Goal: Task Accomplishment & Management: Use online tool/utility

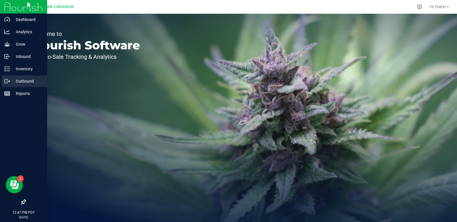
click at [24, 82] on p "Outbound" at bounding box center [27, 81] width 34 height 7
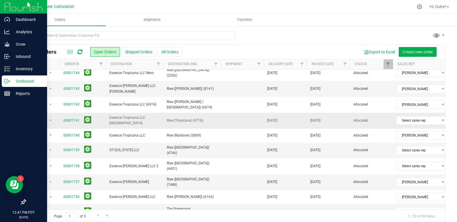
scroll to position [5, 0]
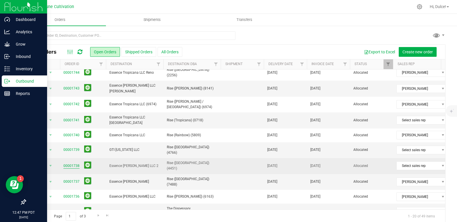
click at [75, 163] on link "00001738" at bounding box center [71, 165] width 16 height 5
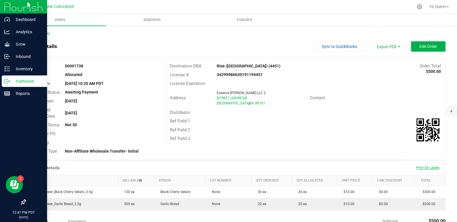
click at [425, 167] on span "Print All Labels" at bounding box center [428, 168] width 23 height 4
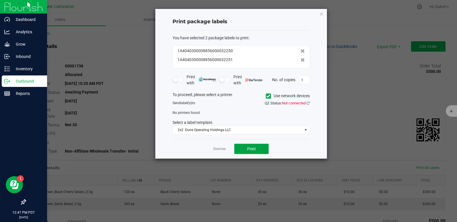
click at [258, 150] on button "Print" at bounding box center [251, 149] width 34 height 10
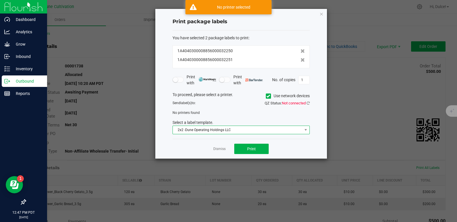
click at [250, 132] on span "2x2 -Dune Operating Holdings LLC" at bounding box center [238, 130] width 130 height 8
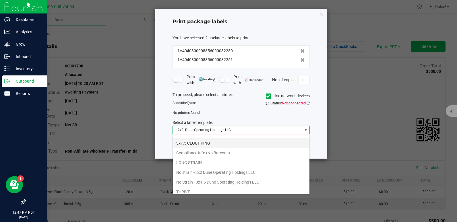
scroll to position [37, 0]
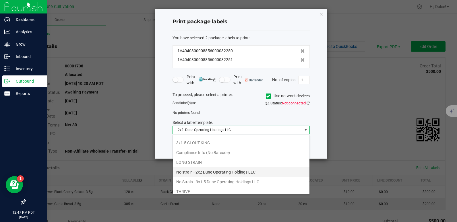
drag, startPoint x: 229, startPoint y: 174, endPoint x: 217, endPoint y: 172, distance: 12.6
click at [217, 172] on li "No strain - 2x2 Dune Operating Holdings LLC" at bounding box center [241, 172] width 137 height 10
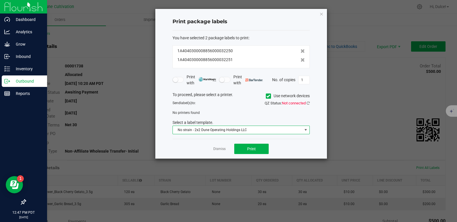
click at [269, 96] on icon at bounding box center [269, 96] width 4 height 0
click at [0, 0] on input "Use network devices" at bounding box center [0, 0] width 0 height 0
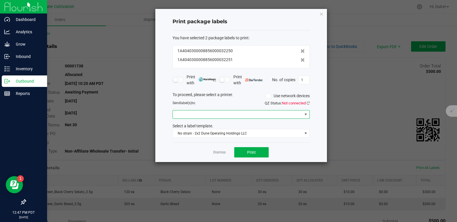
click at [255, 117] on span at bounding box center [238, 115] width 130 height 8
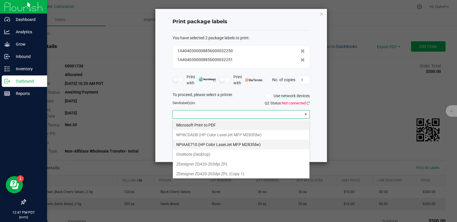
scroll to position [11, 0]
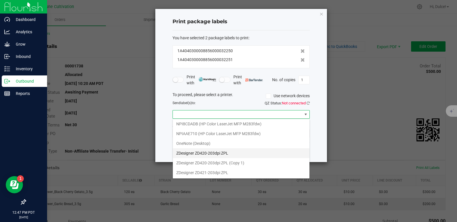
drag, startPoint x: 232, startPoint y: 156, endPoint x: 225, endPoint y: 152, distance: 8.2
click at [225, 152] on ZPL "ZDesigner ZD420-203dpi ZPL" at bounding box center [241, 154] width 137 height 10
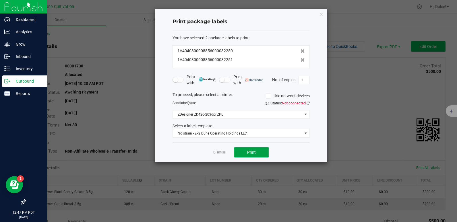
click at [248, 155] on button "Print" at bounding box center [251, 152] width 34 height 10
click at [322, 13] on icon "button" at bounding box center [322, 13] width 4 height 7
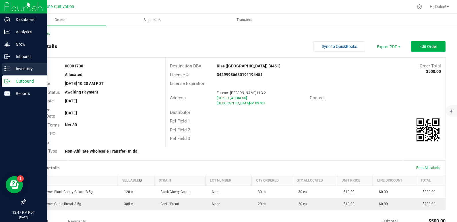
click at [9, 68] on icon at bounding box center [7, 69] width 6 height 6
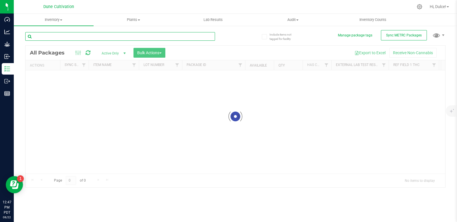
click at [90, 36] on input "text" at bounding box center [120, 36] width 190 height 9
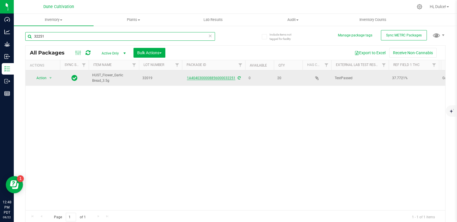
type input "32251"
click at [202, 78] on link "1A4040300008856000032251" at bounding box center [211, 78] width 49 height 4
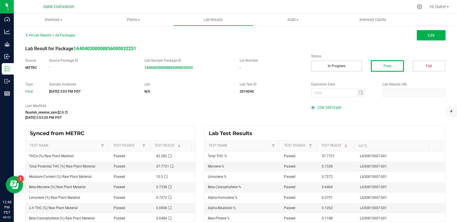
click at [324, 108] on span "COA 32019.pdf" at bounding box center [330, 107] width 24 height 9
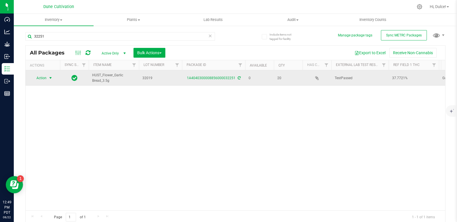
click at [49, 78] on span "select" at bounding box center [50, 78] width 5 height 5
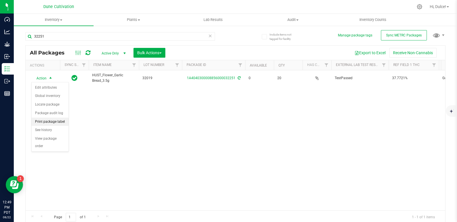
click at [57, 121] on li "Print package label" at bounding box center [50, 122] width 37 height 9
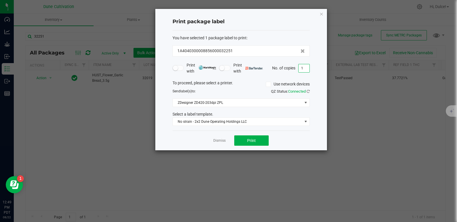
click at [306, 68] on input "1" at bounding box center [304, 68] width 11 height 8
type input "20"
click at [253, 144] on button "Print" at bounding box center [251, 141] width 34 height 10
click at [321, 13] on icon "button" at bounding box center [322, 13] width 4 height 7
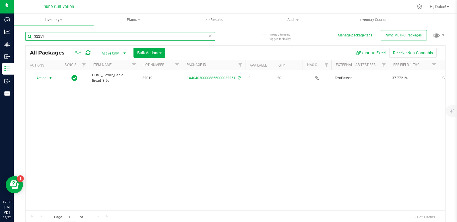
click at [180, 35] on input "32251" at bounding box center [120, 36] width 190 height 9
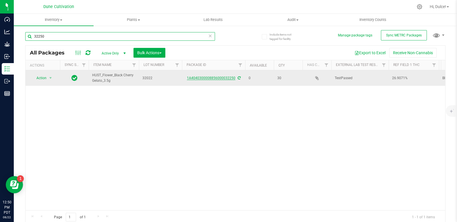
type input "32250"
click at [194, 79] on link "1A4040300008856000032250" at bounding box center [211, 78] width 49 height 4
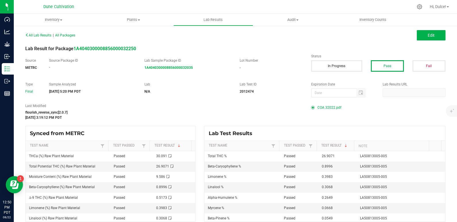
click at [318, 110] on span "COA 32022.pdf" at bounding box center [330, 107] width 24 height 9
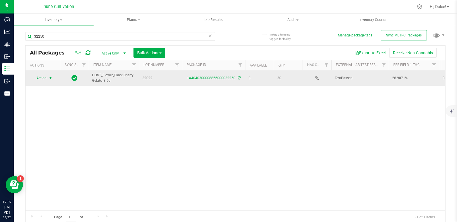
click at [49, 77] on span "select" at bounding box center [50, 78] width 5 height 5
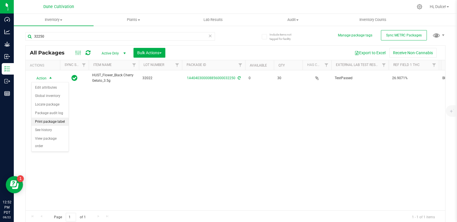
click at [59, 122] on li "Print package label" at bounding box center [50, 122] width 37 height 9
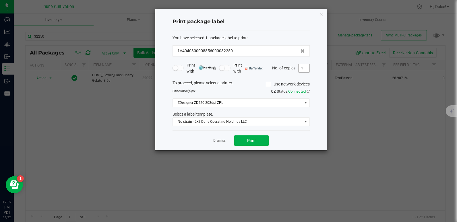
click at [304, 70] on input "1" at bounding box center [304, 68] width 11 height 8
type input "30"
click at [260, 140] on button "Print" at bounding box center [251, 141] width 34 height 10
click at [323, 16] on icon "button" at bounding box center [322, 13] width 4 height 7
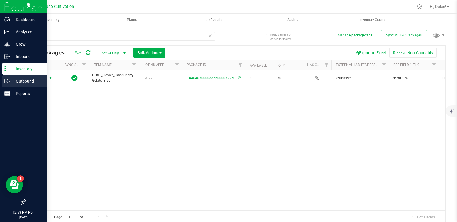
click at [10, 79] on icon at bounding box center [7, 81] width 6 height 6
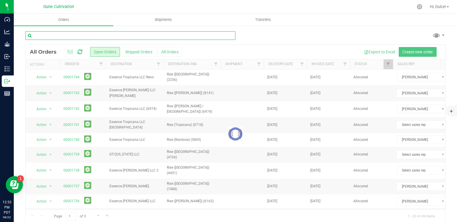
click at [167, 36] on input "text" at bounding box center [130, 35] width 210 height 9
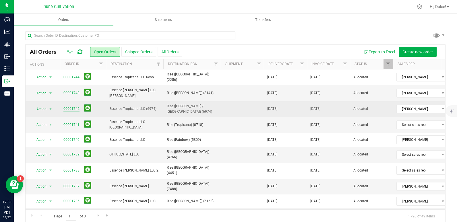
click at [69, 108] on link "00001742" at bounding box center [71, 108] width 16 height 5
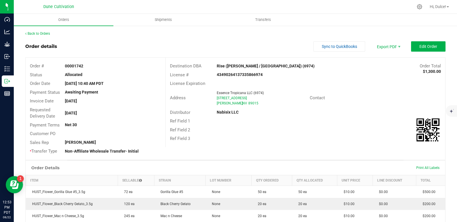
click at [415, 170] on div "Print All Labels" at bounding box center [428, 168] width 29 height 12
click at [417, 167] on span "Print All Labels" at bounding box center [428, 168] width 23 height 4
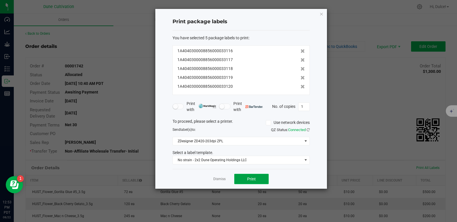
click at [259, 178] on button "Print" at bounding box center [251, 179] width 34 height 10
click at [321, 13] on icon "button" at bounding box center [322, 13] width 4 height 7
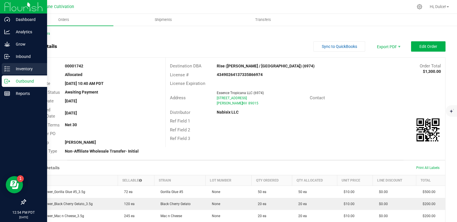
click at [20, 66] on p "Inventory" at bounding box center [27, 68] width 34 height 7
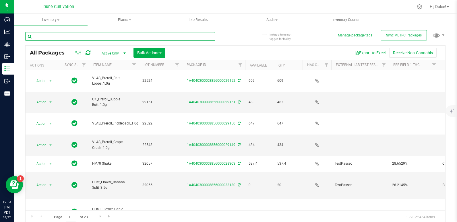
click at [143, 33] on input "text" at bounding box center [120, 36] width 190 height 9
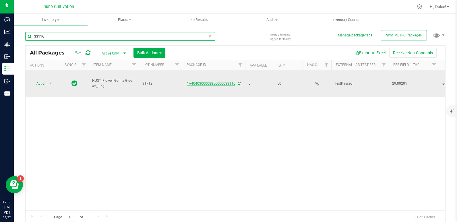
type input "33116"
click at [199, 82] on link "1A4040300008856000033116" at bounding box center [211, 84] width 49 height 4
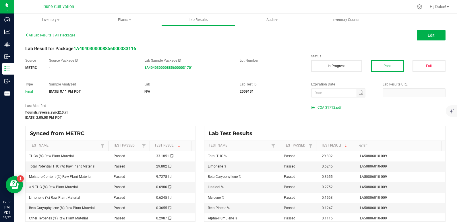
click at [329, 108] on span "COA 31712.pdf" at bounding box center [330, 107] width 24 height 9
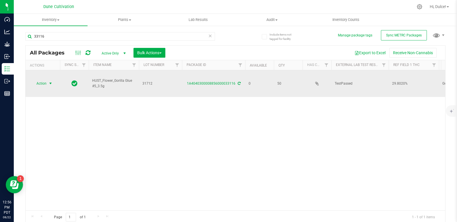
click at [47, 80] on span "Action" at bounding box center [39, 84] width 16 height 8
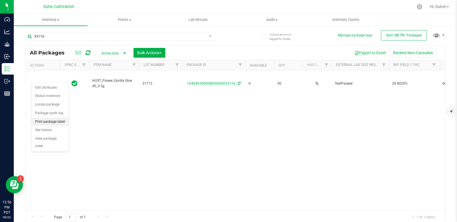
click at [55, 122] on li "Print package label" at bounding box center [50, 122] width 37 height 9
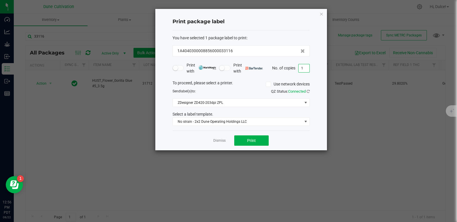
click at [304, 67] on input "1" at bounding box center [304, 68] width 11 height 8
type input "50"
click at [254, 139] on span "Print" at bounding box center [251, 140] width 9 height 5
click at [321, 12] on icon "button" at bounding box center [322, 13] width 4 height 7
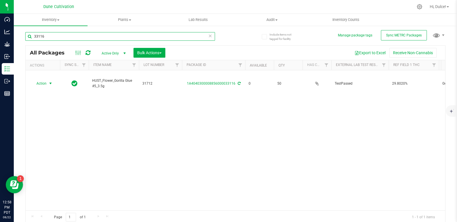
click at [170, 37] on input "33116" at bounding box center [120, 36] width 190 height 9
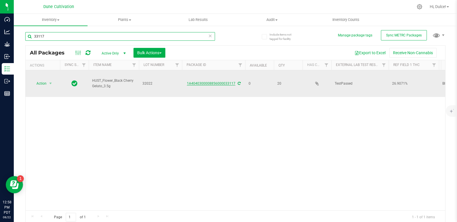
type input "33117"
click at [198, 82] on link "1A4040300008856000033117" at bounding box center [211, 84] width 49 height 4
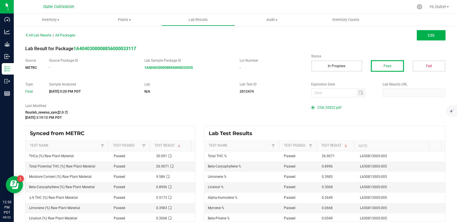
click at [320, 106] on span "COA 32022.pdf" at bounding box center [330, 107] width 24 height 9
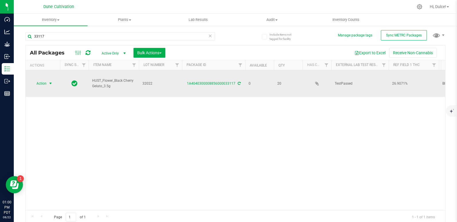
click at [51, 81] on span "select" at bounding box center [50, 83] width 5 height 5
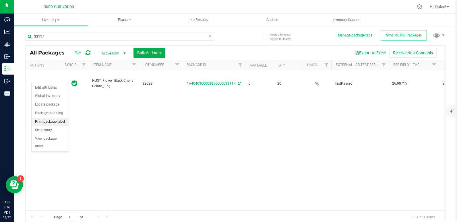
click at [54, 120] on li "Print package label" at bounding box center [50, 122] width 37 height 9
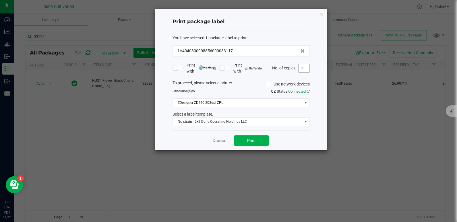
click at [304, 68] on input "1" at bounding box center [304, 68] width 11 height 8
type input "20"
click at [258, 138] on button "Print" at bounding box center [251, 141] width 34 height 10
click at [323, 14] on icon "button" at bounding box center [322, 13] width 4 height 7
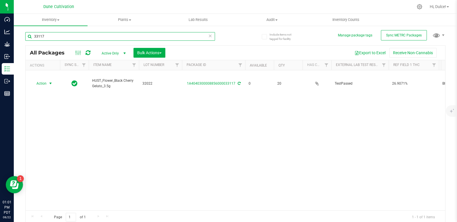
click at [95, 35] on input "33117" at bounding box center [120, 36] width 190 height 9
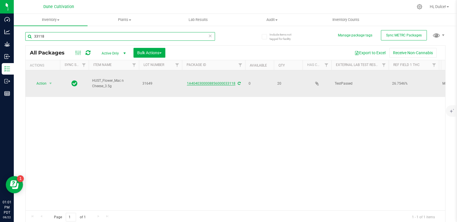
type input "33118"
click at [192, 82] on link "1A4040300008856000033118" at bounding box center [211, 84] width 49 height 4
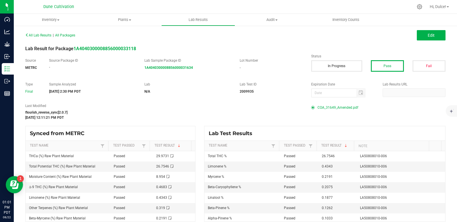
click at [313, 109] on span at bounding box center [314, 107] width 6 height 3
click at [319, 108] on span "COA_31649_Amended.pdf" at bounding box center [338, 107] width 41 height 9
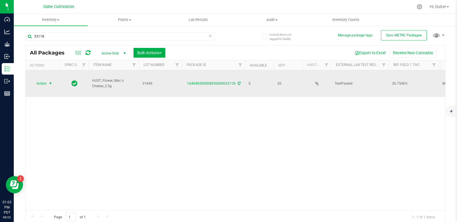
click at [47, 80] on span "select" at bounding box center [50, 84] width 7 height 8
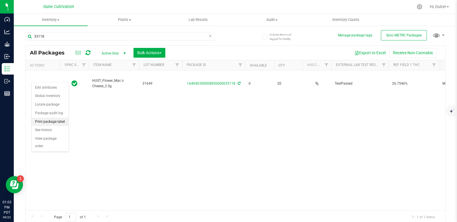
click at [54, 123] on li "Print package label" at bounding box center [50, 122] width 37 height 9
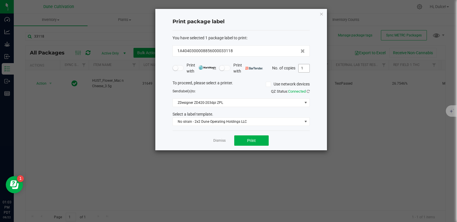
click at [307, 70] on input "1" at bounding box center [304, 68] width 11 height 8
type input "20"
click at [251, 140] on span "Print" at bounding box center [251, 140] width 9 height 5
click at [321, 13] on icon "button" at bounding box center [322, 13] width 4 height 7
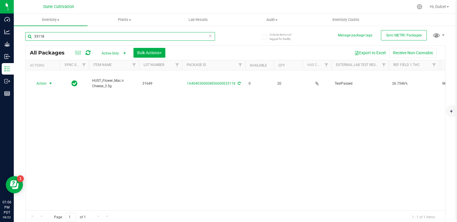
click at [75, 36] on input "33118" at bounding box center [120, 36] width 190 height 9
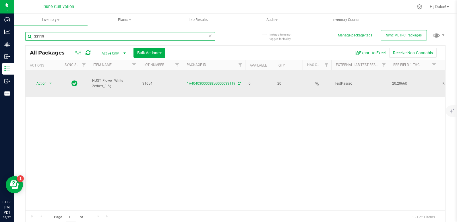
type input "33119"
click at [198, 81] on div "1A4040300008856000033119" at bounding box center [213, 83] width 65 height 5
click at [198, 82] on link "1A4040300008856000033119" at bounding box center [211, 84] width 49 height 4
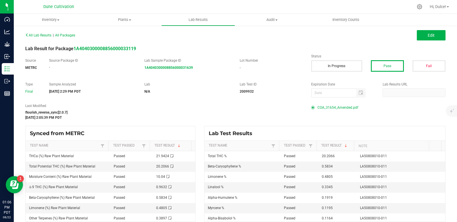
click at [325, 108] on span "COA_31654_Amended.pdf" at bounding box center [338, 107] width 41 height 9
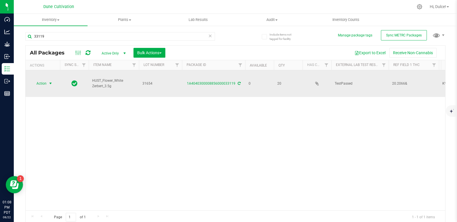
click at [51, 81] on span "select" at bounding box center [50, 83] width 5 height 5
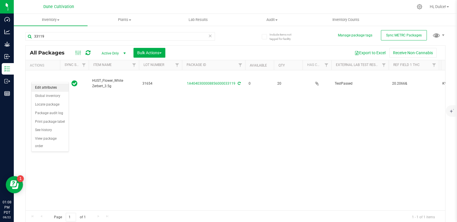
click at [50, 86] on li "Edit attributes" at bounding box center [50, 88] width 37 height 9
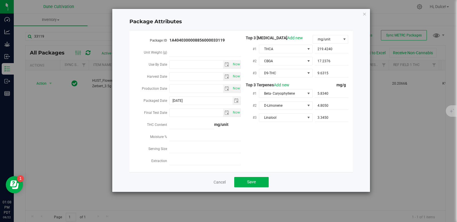
click at [367, 14] on div "Package Attributes Package ID 1A4040300008856000033119 Unit Weight (g) Use By D…" at bounding box center [241, 100] width 258 height 183
click at [364, 12] on icon "Close modal" at bounding box center [365, 13] width 4 height 7
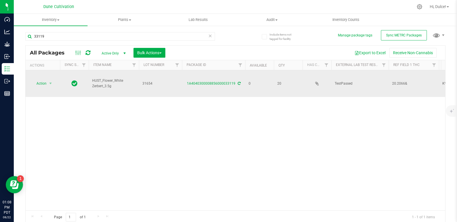
click at [410, 81] on span "20.2066&" at bounding box center [413, 83] width 43 height 5
type input "20.2066%"
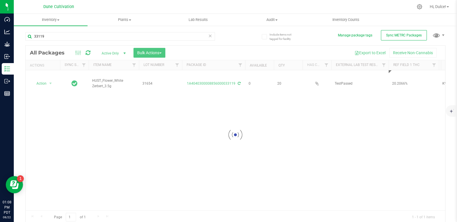
click at [399, 99] on div "Loading... All Packages Active Only Active Only Lab Samples Locked All External…" at bounding box center [235, 134] width 421 height 179
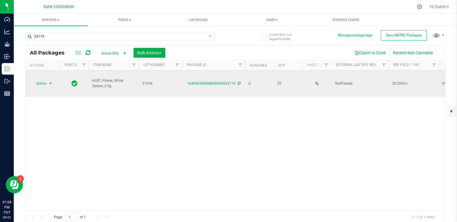
click at [48, 81] on span "select" at bounding box center [50, 83] width 5 height 5
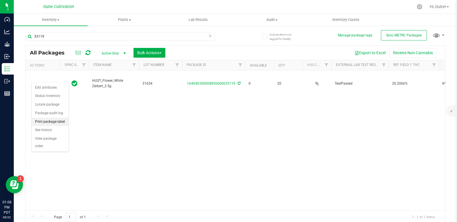
click at [57, 124] on li "Print package label" at bounding box center [50, 122] width 37 height 9
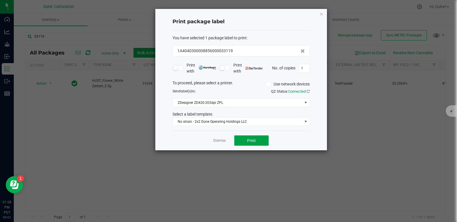
click at [249, 139] on span "Print" at bounding box center [251, 140] width 9 height 5
click at [320, 14] on icon "button" at bounding box center [322, 13] width 4 height 7
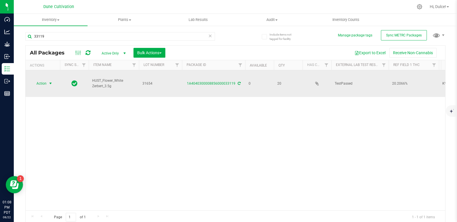
click at [46, 80] on span "Action" at bounding box center [39, 84] width 16 height 8
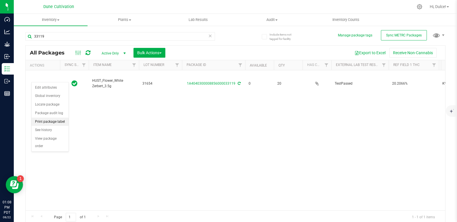
click at [53, 122] on li "Print package label" at bounding box center [50, 122] width 37 height 9
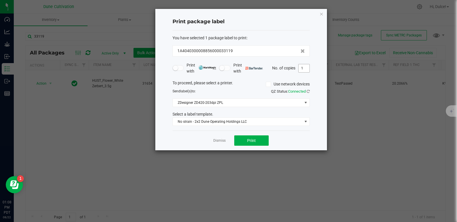
click at [306, 68] on input "1" at bounding box center [304, 68] width 11 height 8
type input "20"
click at [257, 143] on button "Print" at bounding box center [251, 141] width 34 height 10
click at [322, 14] on icon "button" at bounding box center [322, 13] width 4 height 7
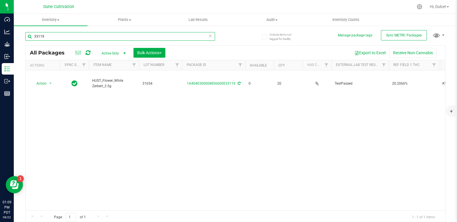
click at [147, 37] on input "33119" at bounding box center [120, 36] width 190 height 9
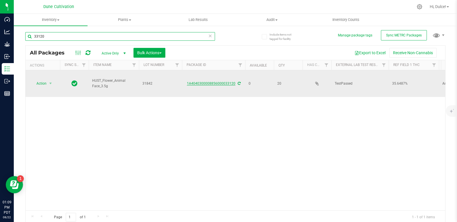
type input "33120"
click at [199, 82] on link "1A4040300008856000033120" at bounding box center [211, 84] width 49 height 4
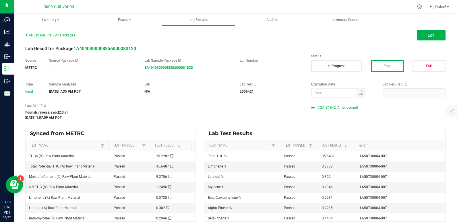
click at [336, 107] on span "COA_31842_Amended.pdf" at bounding box center [338, 107] width 41 height 9
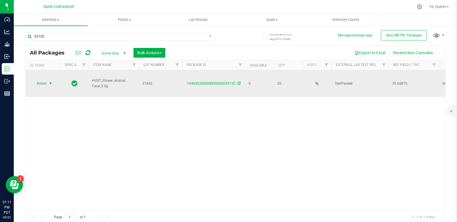
click at [48, 81] on span "select" at bounding box center [50, 83] width 5 height 5
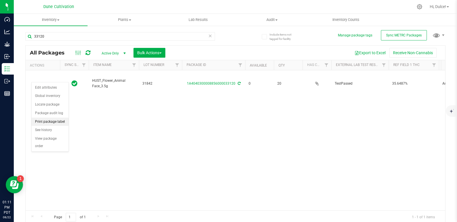
click at [57, 120] on li "Print package label" at bounding box center [50, 122] width 37 height 9
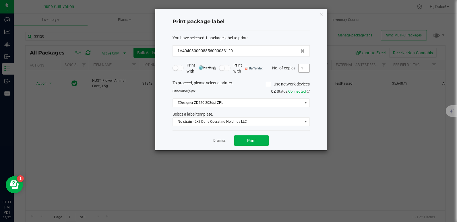
click at [307, 70] on input "1" at bounding box center [304, 68] width 11 height 8
type input "20"
click at [252, 141] on span "Print" at bounding box center [251, 140] width 9 height 5
click at [322, 15] on icon "button" at bounding box center [322, 13] width 4 height 7
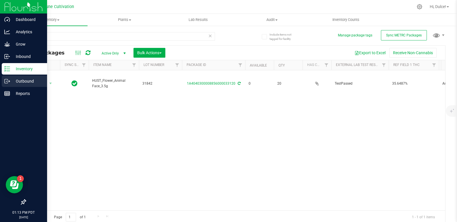
click at [2, 84] on div "Outbound" at bounding box center [24, 81] width 45 height 11
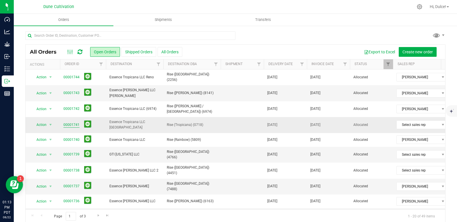
click at [69, 123] on link "00001741" at bounding box center [71, 124] width 16 height 5
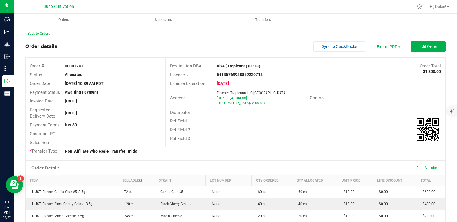
click at [432, 168] on span "Print All Labels" at bounding box center [428, 168] width 23 height 4
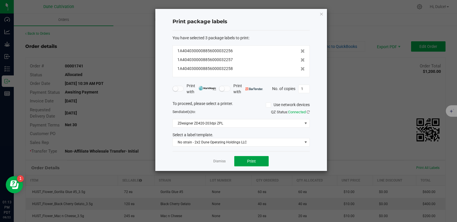
click at [261, 159] on button "Print" at bounding box center [251, 161] width 34 height 10
click at [322, 15] on icon "button" at bounding box center [322, 13] width 4 height 7
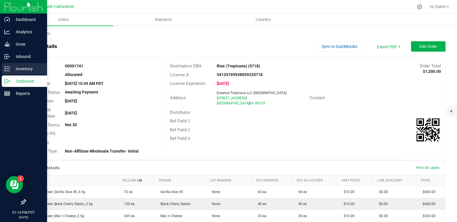
click at [18, 65] on p "Inventory" at bounding box center [27, 68] width 34 height 7
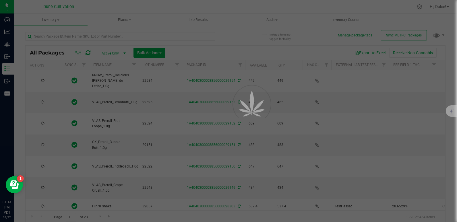
click at [78, 36] on div at bounding box center [228, 111] width 457 height 222
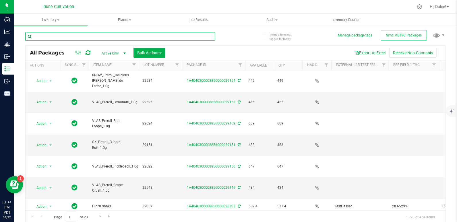
click at [78, 36] on input "text" at bounding box center [120, 36] width 190 height 9
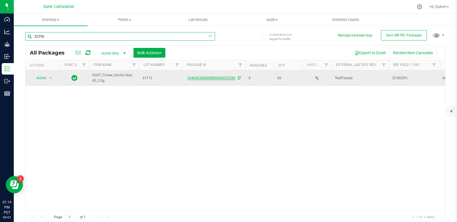
type input "32256"
click at [192, 78] on link "1A4040300008856000032256" at bounding box center [211, 78] width 49 height 4
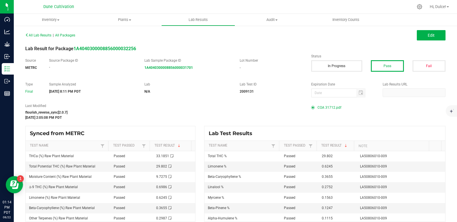
click at [332, 107] on span "COA 31712.pdf" at bounding box center [330, 107] width 24 height 9
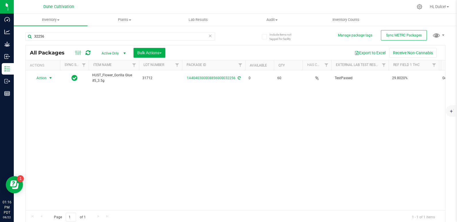
drag, startPoint x: 41, startPoint y: 76, endPoint x: 28, endPoint y: 97, distance: 24.9
click at [28, 97] on div "Action Action Edit attributes Global inventory Locate package Package audit log…" at bounding box center [236, 140] width 420 height 140
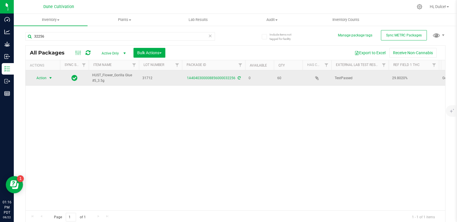
click at [44, 78] on span "Action" at bounding box center [39, 78] width 16 height 8
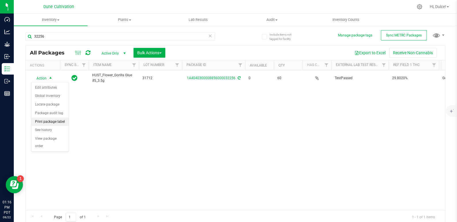
click at [51, 122] on li "Print package label" at bounding box center [50, 122] width 37 height 9
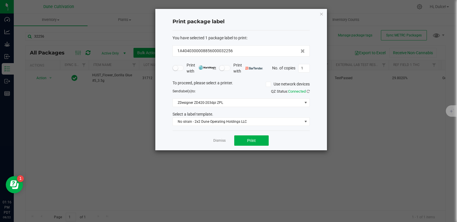
click at [311, 70] on div "Print package label You have selected 1 package label to print : 1A404030000885…" at bounding box center [241, 80] width 172 height 142
click at [301, 68] on input "1" at bounding box center [304, 68] width 11 height 8
type input "60"
click at [252, 144] on button "Print" at bounding box center [251, 141] width 34 height 10
click at [322, 13] on icon "button" at bounding box center [322, 13] width 4 height 7
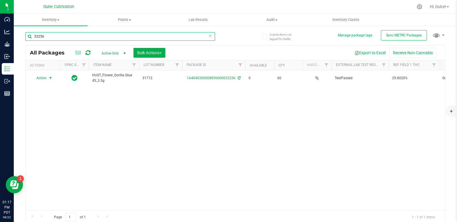
click at [184, 36] on input "32256" at bounding box center [120, 36] width 190 height 9
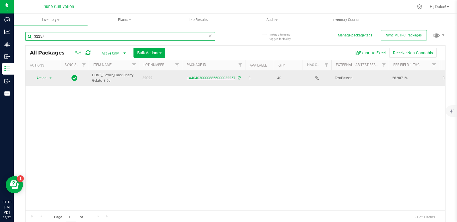
type input "32257"
click at [203, 79] on link "1A4040300008856000032257" at bounding box center [211, 78] width 49 height 4
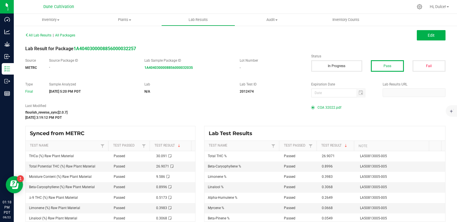
click at [321, 109] on span "COA 32022.pdf" at bounding box center [330, 107] width 24 height 9
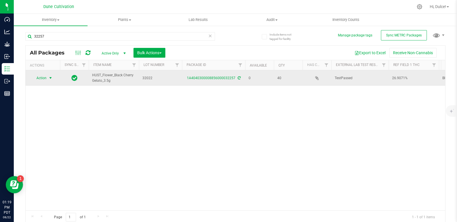
click at [37, 76] on span "Action" at bounding box center [39, 78] width 16 height 8
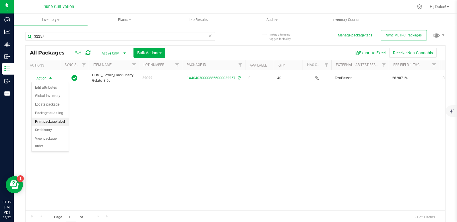
click at [58, 119] on li "Print package label" at bounding box center [50, 122] width 37 height 9
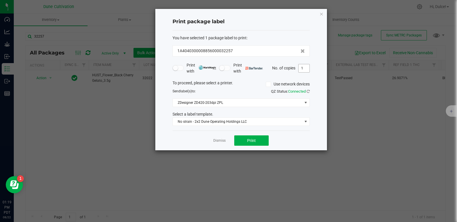
click at [304, 68] on input "1" at bounding box center [304, 68] width 11 height 8
type input "40"
click at [246, 138] on button "Print" at bounding box center [251, 141] width 34 height 10
click at [322, 15] on icon "button" at bounding box center [322, 13] width 4 height 7
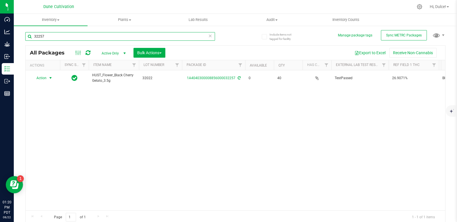
click at [166, 38] on input "32257" at bounding box center [120, 36] width 190 height 9
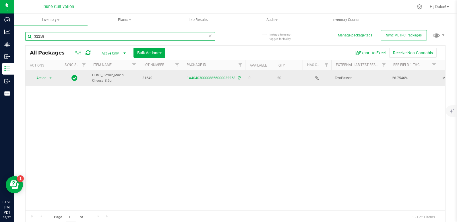
type input "32258"
click at [199, 80] on link "1A4040300008856000032258" at bounding box center [211, 78] width 49 height 4
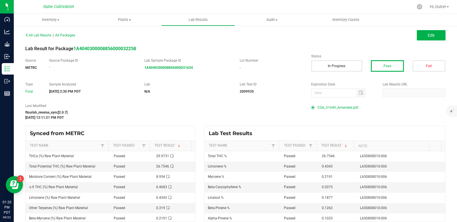
click at [326, 107] on span "COA_31649_Amended.pdf" at bounding box center [338, 107] width 41 height 9
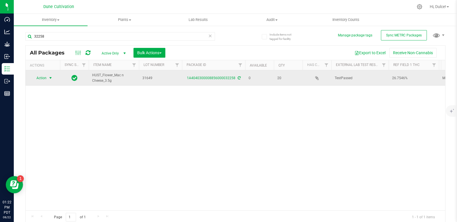
click at [50, 75] on span "select" at bounding box center [50, 78] width 7 height 8
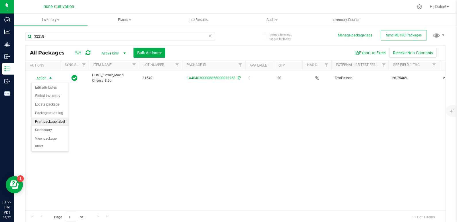
click at [59, 121] on li "Print package label" at bounding box center [50, 122] width 37 height 9
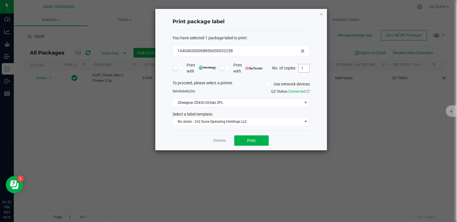
click at [304, 68] on input "1" at bounding box center [304, 68] width 11 height 8
type input "20"
click at [260, 140] on button "Print" at bounding box center [251, 141] width 34 height 10
click at [321, 15] on icon "button" at bounding box center [322, 13] width 4 height 7
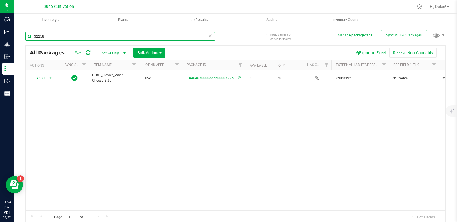
click at [211, 33] on input "32258" at bounding box center [120, 36] width 190 height 9
click at [209, 38] on icon at bounding box center [211, 35] width 4 height 7
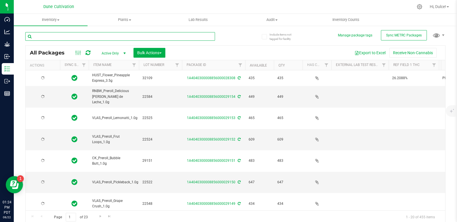
click at [196, 38] on input "text" at bounding box center [120, 36] width 190 height 9
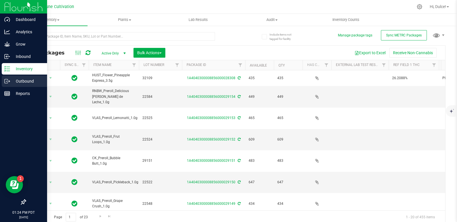
click at [5, 84] on div "Outbound" at bounding box center [24, 81] width 45 height 11
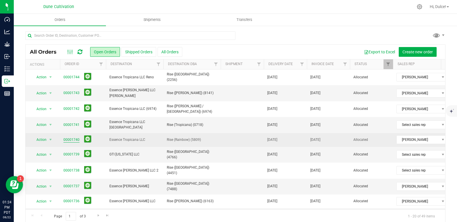
click at [70, 139] on link "00001740" at bounding box center [71, 139] width 16 height 5
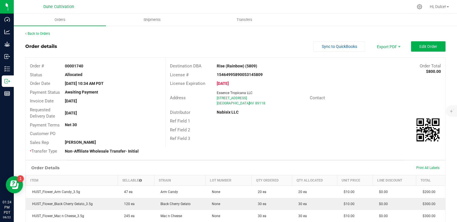
click at [424, 166] on div "Print All Labels" at bounding box center [428, 168] width 29 height 5
click at [424, 169] on span "Print All Labels" at bounding box center [428, 168] width 23 height 4
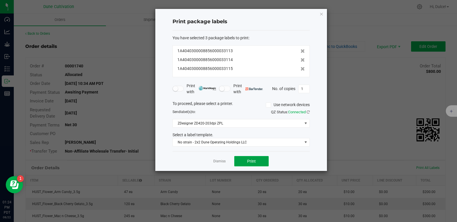
click at [260, 160] on button "Print" at bounding box center [251, 161] width 34 height 10
click at [322, 15] on icon "button" at bounding box center [322, 13] width 4 height 7
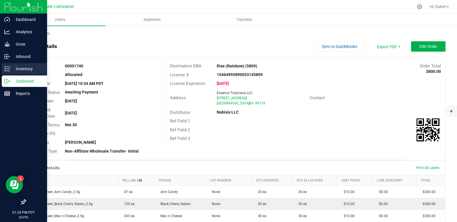
click at [7, 71] on icon at bounding box center [7, 69] width 6 height 6
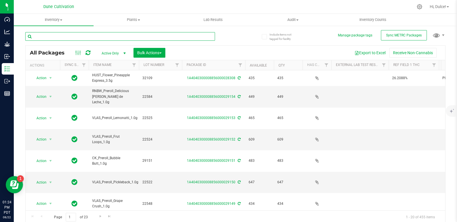
drag, startPoint x: 76, startPoint y: 34, endPoint x: 66, endPoint y: 39, distance: 11.2
click at [66, 39] on input "text" at bounding box center [120, 36] width 190 height 9
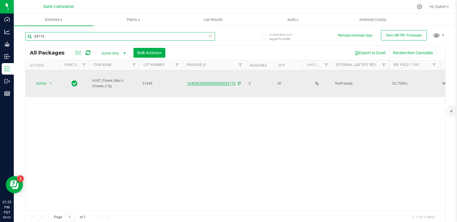
type input "33115"
click at [203, 82] on link "1A4040300008856000033115" at bounding box center [211, 84] width 49 height 4
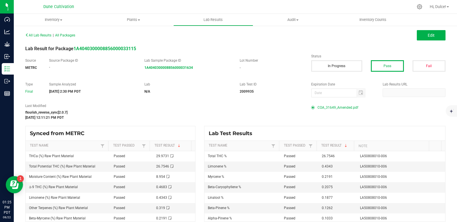
click at [318, 108] on span "COA_31649_Amended.pdf" at bounding box center [338, 107] width 41 height 9
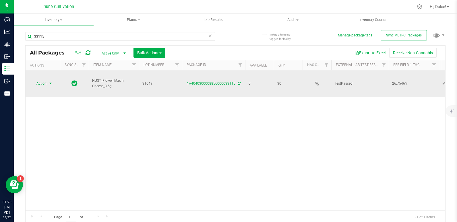
click at [48, 80] on span "select" at bounding box center [50, 84] width 7 height 8
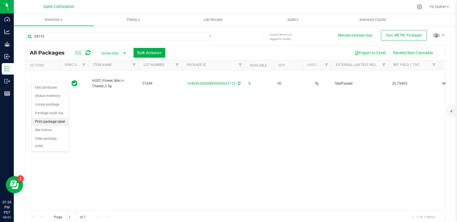
click at [52, 125] on li "Print package label" at bounding box center [50, 122] width 37 height 9
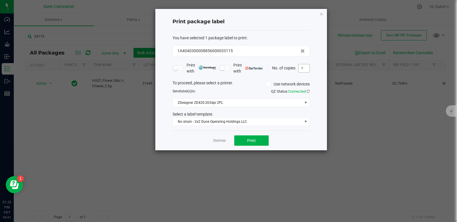
click at [303, 70] on input "1" at bounding box center [304, 68] width 11 height 8
type input "30"
click at [254, 140] on span "Print" at bounding box center [251, 140] width 9 height 5
click at [324, 13] on div "Print package label You have selected 1 package label to print : 1A404030000885…" at bounding box center [241, 80] width 172 height 142
click at [322, 13] on icon "button" at bounding box center [322, 13] width 4 height 7
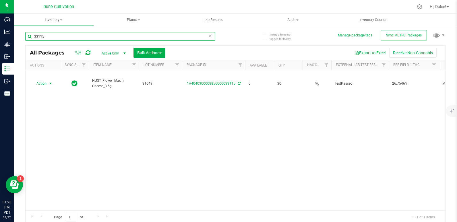
click at [95, 34] on input "33115" at bounding box center [120, 36] width 190 height 9
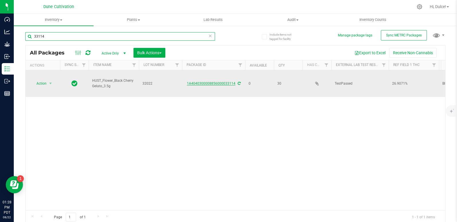
type input "33114"
click at [191, 82] on link "1A4040300008856000033114" at bounding box center [211, 84] width 49 height 4
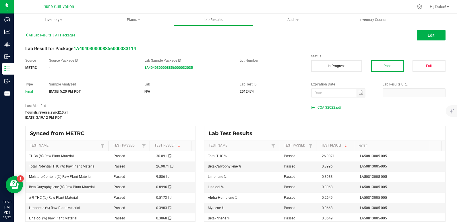
click at [314, 106] on span at bounding box center [314, 107] width 6 height 3
click at [313, 107] on span at bounding box center [314, 107] width 6 height 3
click at [318, 107] on span "COA 32022.pdf" at bounding box center [330, 107] width 24 height 9
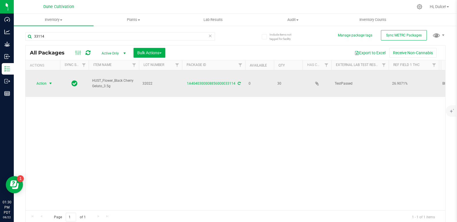
click at [49, 81] on span "select" at bounding box center [50, 83] width 5 height 5
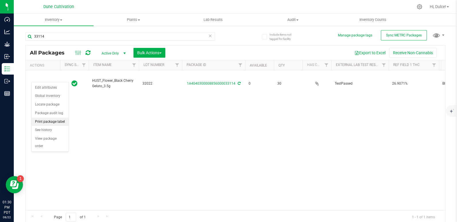
click at [59, 123] on li "Print package label" at bounding box center [50, 122] width 37 height 9
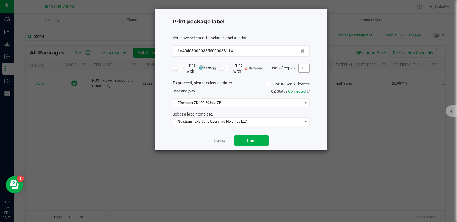
click at [307, 67] on input "1" at bounding box center [304, 68] width 11 height 8
type input "30"
click at [255, 137] on button "Print" at bounding box center [251, 141] width 34 height 10
click at [321, 16] on icon "button" at bounding box center [322, 13] width 4 height 7
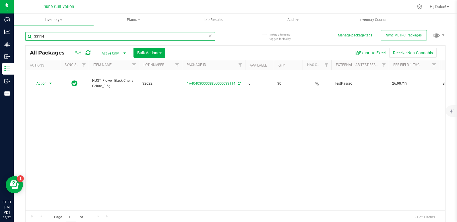
click at [95, 37] on input "33114" at bounding box center [120, 36] width 190 height 9
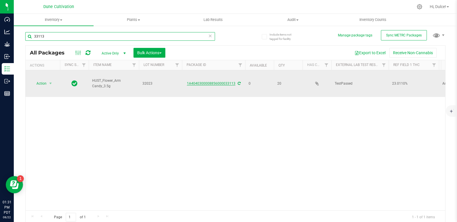
type input "33113"
click at [191, 82] on link "1A4040300008856000033113" at bounding box center [211, 84] width 49 height 4
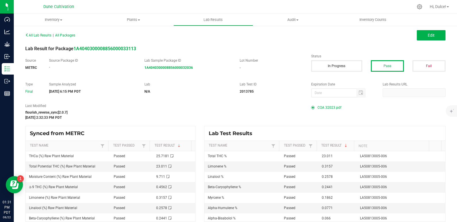
click at [335, 107] on span "COA 32023.pdf" at bounding box center [330, 107] width 24 height 9
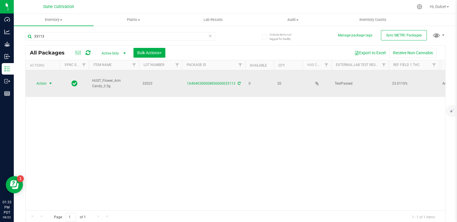
click at [46, 80] on span "Action" at bounding box center [39, 84] width 16 height 8
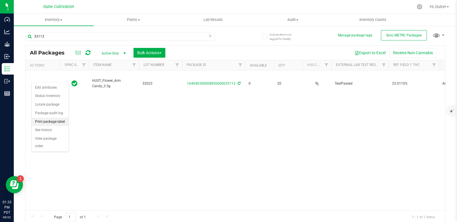
click at [58, 119] on li "Print package label" at bounding box center [50, 122] width 37 height 9
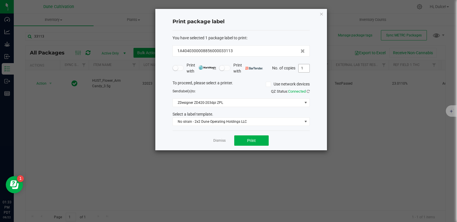
click at [305, 68] on input "1" at bounding box center [304, 68] width 11 height 8
type input "20"
click at [257, 136] on button "Print" at bounding box center [251, 141] width 34 height 10
click at [322, 13] on icon "button" at bounding box center [322, 13] width 4 height 7
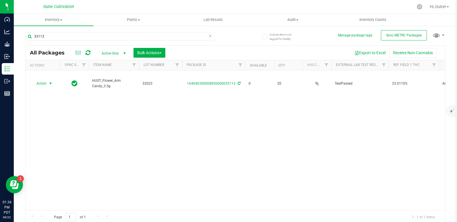
click at [99, 43] on div "33113" at bounding box center [120, 38] width 190 height 13
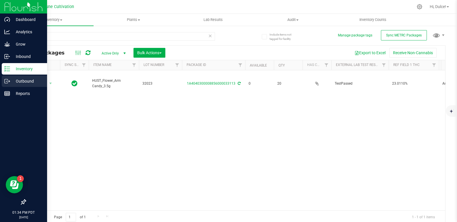
click at [9, 80] on icon at bounding box center [7, 81] width 6 height 6
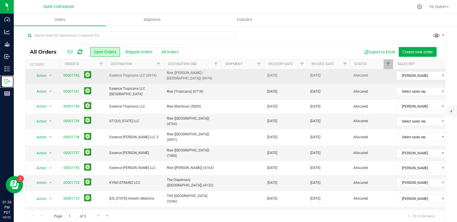
scroll to position [35, 0]
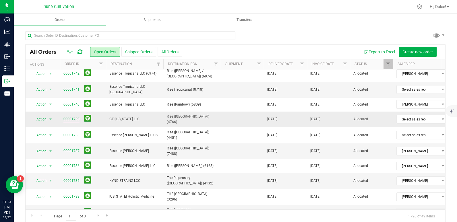
drag, startPoint x: 76, startPoint y: 117, endPoint x: 76, endPoint y: 113, distance: 3.8
click at [76, 117] on link "00001739" at bounding box center [71, 119] width 16 height 5
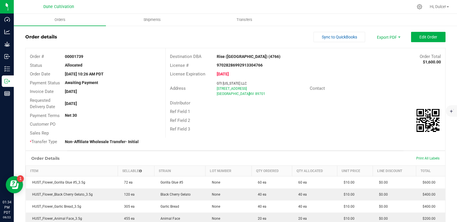
scroll to position [10, 0]
click at [430, 157] on span "Print All Labels" at bounding box center [428, 158] width 23 height 4
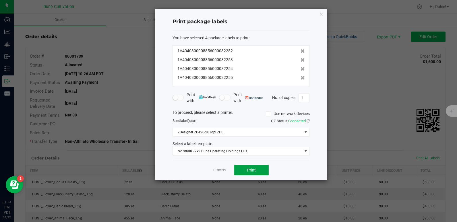
click at [253, 173] on button "Print" at bounding box center [251, 170] width 34 height 10
click at [322, 12] on icon "button" at bounding box center [322, 13] width 4 height 7
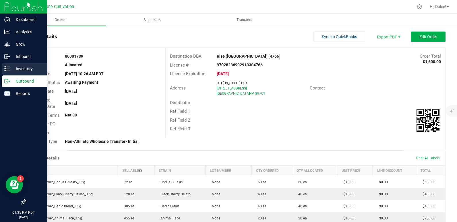
click at [7, 72] on icon at bounding box center [7, 69] width 6 height 6
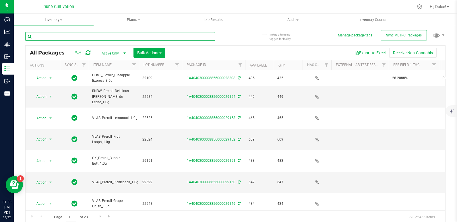
click at [132, 35] on input "text" at bounding box center [120, 36] width 190 height 9
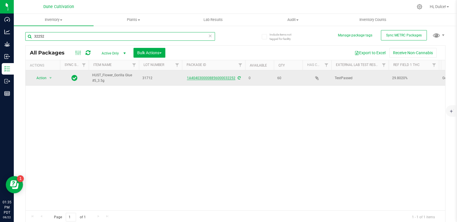
type input "32252"
click at [191, 78] on link "1A4040300008856000032252" at bounding box center [211, 78] width 49 height 4
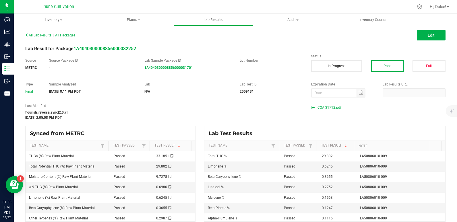
click at [328, 105] on span "COA 31712.pdf" at bounding box center [330, 107] width 24 height 9
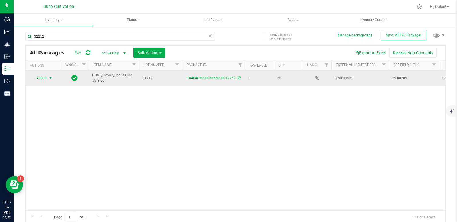
click at [51, 78] on span "select" at bounding box center [50, 78] width 5 height 5
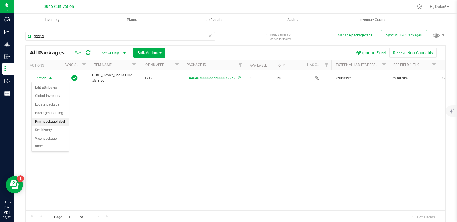
click at [58, 123] on li "Print package label" at bounding box center [50, 122] width 37 height 9
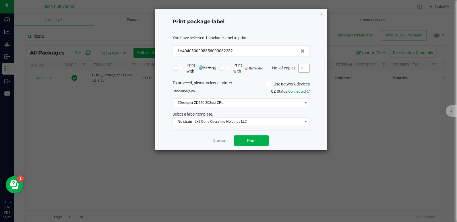
click at [304, 68] on input "1" at bounding box center [304, 68] width 11 height 8
type input "60"
click at [259, 143] on button "Print" at bounding box center [251, 141] width 34 height 10
click at [321, 13] on icon "button" at bounding box center [322, 13] width 4 height 7
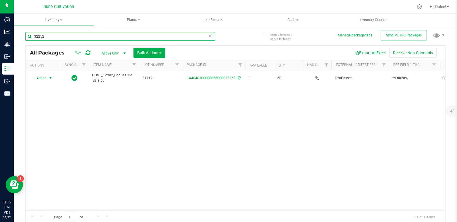
click at [136, 34] on input "32252" at bounding box center [120, 36] width 190 height 9
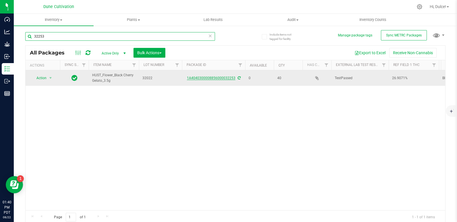
type input "32253"
click at [208, 76] on link "1A4040300008856000032253" at bounding box center [211, 78] width 49 height 4
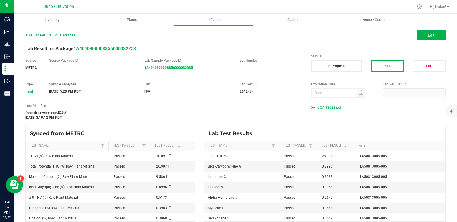
click at [326, 109] on span "COA 32022.pdf" at bounding box center [330, 107] width 24 height 9
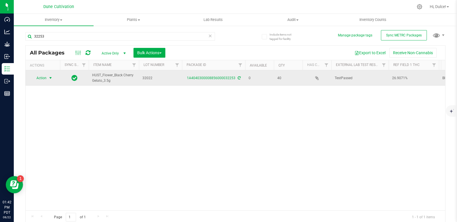
click at [53, 77] on span "select" at bounding box center [50, 78] width 5 height 5
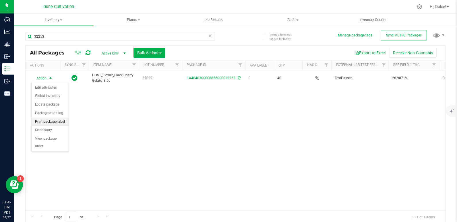
click at [56, 119] on li "Print package label" at bounding box center [50, 122] width 37 height 9
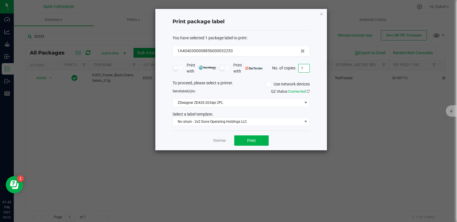
click at [304, 69] on input "1" at bounding box center [304, 68] width 11 height 8
type input "40"
click at [247, 139] on button "Print" at bounding box center [251, 141] width 34 height 10
click at [323, 14] on icon "button" at bounding box center [322, 13] width 4 height 7
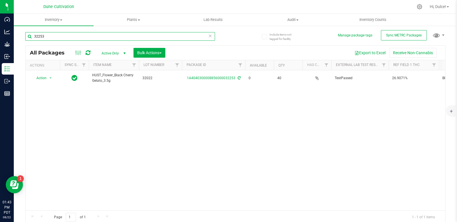
click at [165, 34] on input "32253" at bounding box center [120, 36] width 190 height 9
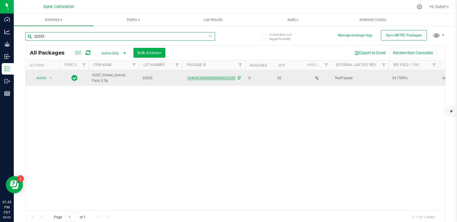
type input "32255"
click at [193, 78] on link "1A4040300008856000032255" at bounding box center [211, 78] width 49 height 4
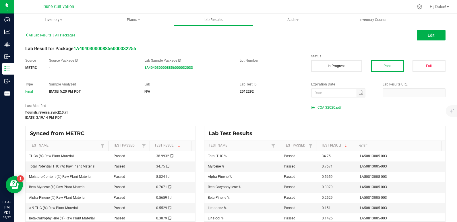
click at [322, 108] on span "COA 32020.pdf" at bounding box center [330, 107] width 24 height 9
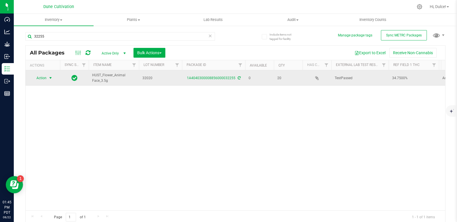
click at [47, 79] on span "select" at bounding box center [50, 78] width 7 height 8
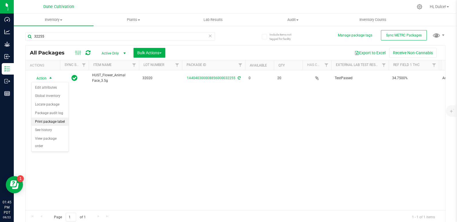
click at [60, 119] on li "Print package label" at bounding box center [50, 122] width 37 height 9
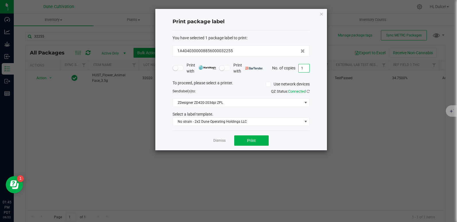
click at [304, 65] on input "1" at bounding box center [304, 68] width 11 height 8
type input "20"
click at [254, 137] on button "Print" at bounding box center [251, 141] width 34 height 10
click at [322, 13] on icon "button" at bounding box center [322, 13] width 4 height 7
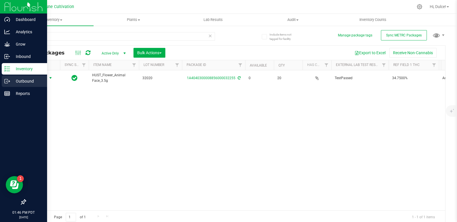
click at [12, 80] on p "Outbound" at bounding box center [27, 81] width 34 height 7
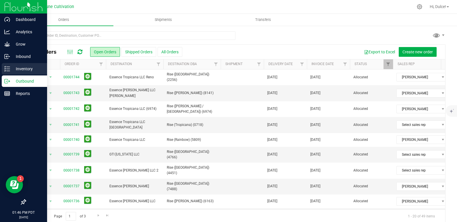
click at [10, 70] on icon at bounding box center [7, 69] width 6 height 6
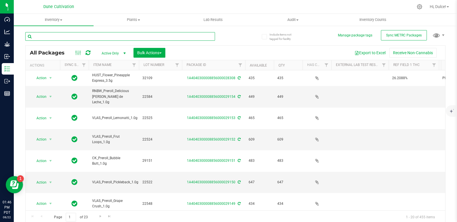
click at [90, 36] on input "text" at bounding box center [120, 36] width 190 height 9
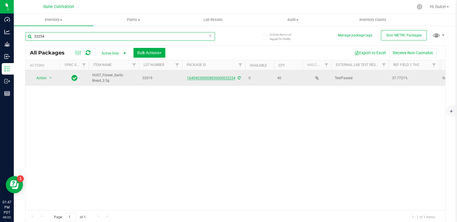
type input "32254"
click at [200, 78] on link "1A4040300008856000032254" at bounding box center [211, 78] width 49 height 4
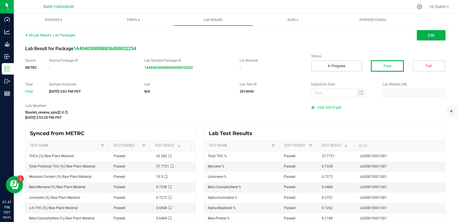
click at [314, 108] on span at bounding box center [314, 107] width 6 height 3
click at [319, 106] on span "COA 32019.pdf" at bounding box center [330, 107] width 24 height 9
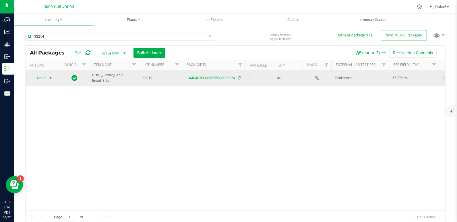
click at [52, 76] on span "select" at bounding box center [50, 78] width 5 height 5
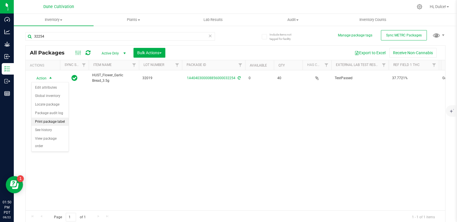
click at [52, 119] on li "Print package label" at bounding box center [50, 122] width 37 height 9
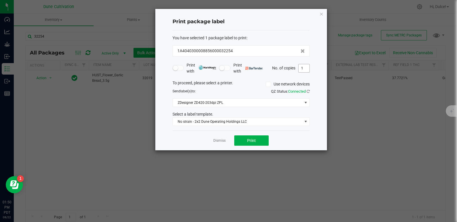
click at [306, 69] on input "1" at bounding box center [304, 68] width 11 height 8
type input "40"
click at [267, 138] on button "Print" at bounding box center [251, 141] width 34 height 10
click at [322, 14] on icon "button" at bounding box center [322, 13] width 4 height 7
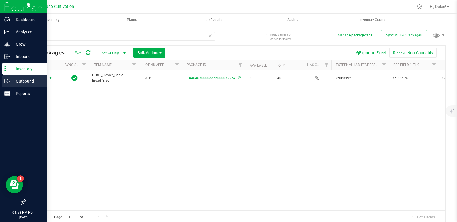
click at [7, 85] on div "Outbound" at bounding box center [24, 81] width 45 height 11
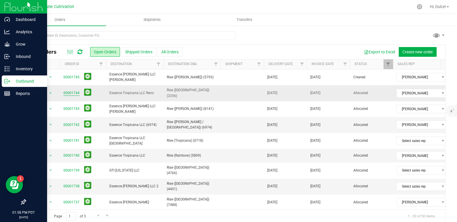
click at [67, 90] on link "00001744" at bounding box center [71, 92] width 16 height 5
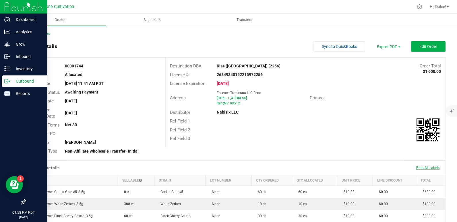
click at [426, 168] on span "Print All Labels" at bounding box center [428, 168] width 23 height 4
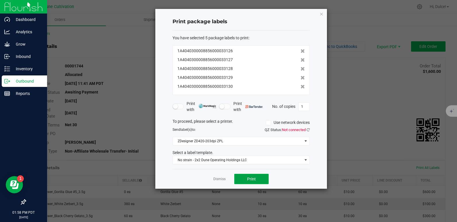
click at [259, 180] on button "Print" at bounding box center [251, 179] width 34 height 10
click at [320, 13] on icon "button" at bounding box center [322, 13] width 4 height 7
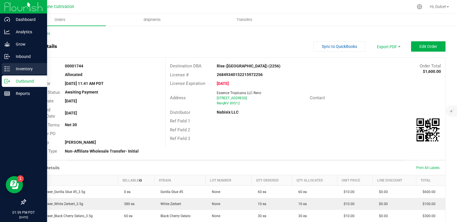
click at [8, 69] on icon at bounding box center [7, 69] width 6 height 6
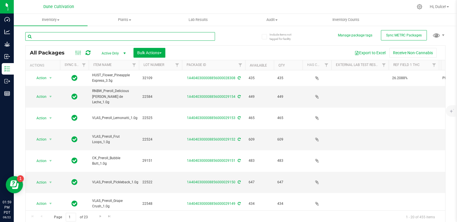
click at [76, 35] on input "text" at bounding box center [120, 36] width 190 height 9
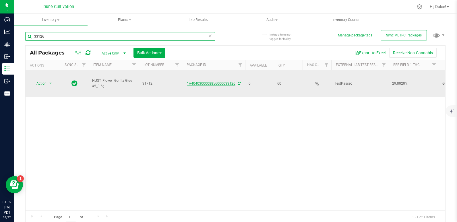
type input "33126"
click at [193, 82] on link "1A4040300008856000033126" at bounding box center [211, 84] width 49 height 4
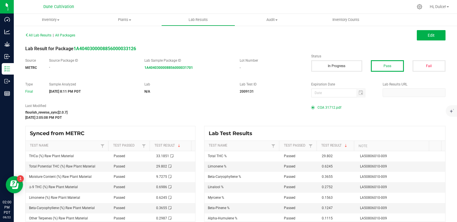
click at [329, 106] on span "COA 31712.pdf" at bounding box center [330, 107] width 24 height 9
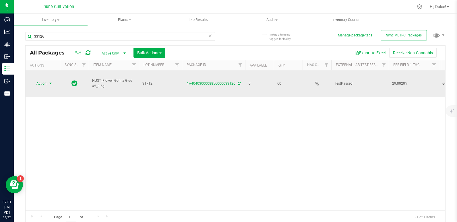
click at [40, 74] on td "Action Action Edit attributes Global inventory Locate package Package audit log…" at bounding box center [43, 83] width 34 height 27
click at [42, 80] on span "Action" at bounding box center [39, 84] width 16 height 8
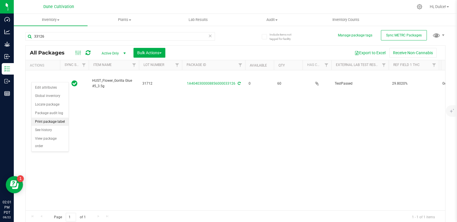
click at [56, 122] on li "Print package label" at bounding box center [50, 122] width 37 height 9
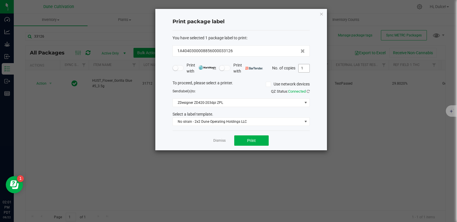
click at [305, 68] on input "1" at bounding box center [304, 68] width 11 height 8
type input "60"
click at [263, 138] on button "Print" at bounding box center [251, 141] width 34 height 10
click at [323, 14] on icon "button" at bounding box center [322, 13] width 4 height 7
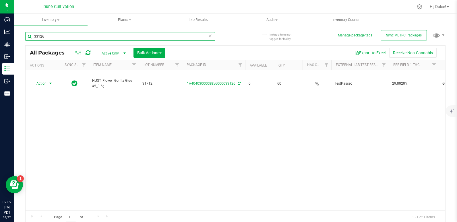
click at [87, 37] on input "33126" at bounding box center [120, 36] width 190 height 9
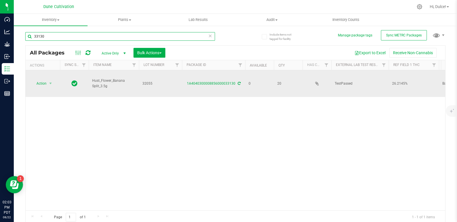
type input "33130"
click at [191, 75] on td "1A4040300008856000033130" at bounding box center [213, 83] width 63 height 27
click at [192, 82] on link "1A4040300008856000033130" at bounding box center [211, 84] width 49 height 4
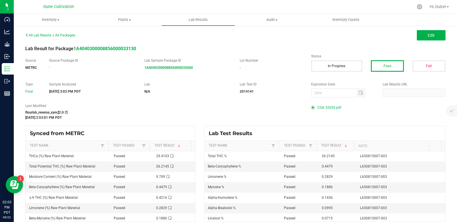
click at [329, 106] on span "COA 32055.pdf" at bounding box center [330, 107] width 24 height 9
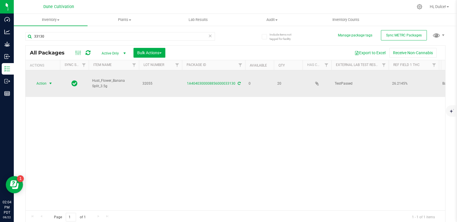
click at [47, 80] on span "select" at bounding box center [50, 84] width 7 height 8
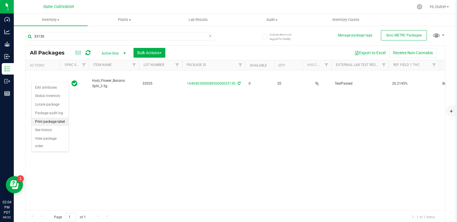
click at [59, 125] on li "Print package label" at bounding box center [50, 122] width 37 height 9
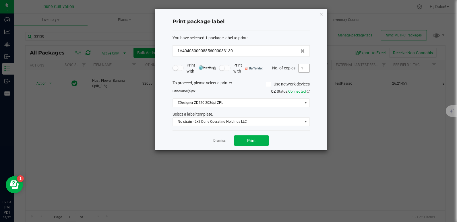
click at [306, 68] on input "1" at bounding box center [304, 68] width 11 height 8
type input "20"
click at [245, 136] on button "Print" at bounding box center [251, 141] width 34 height 10
click at [322, 13] on icon "button" at bounding box center [322, 13] width 4 height 7
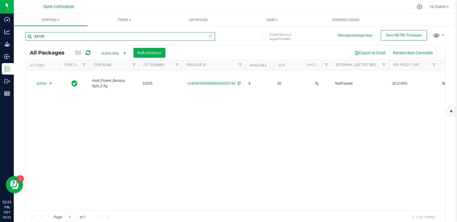
click at [53, 37] on input "33130" at bounding box center [120, 36] width 190 height 9
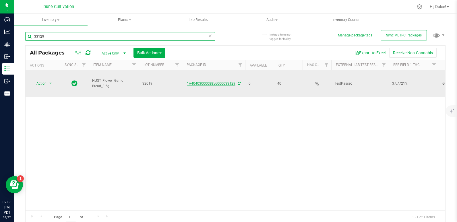
type input "33129"
click at [198, 82] on link "1A4040300008856000033129" at bounding box center [211, 84] width 49 height 4
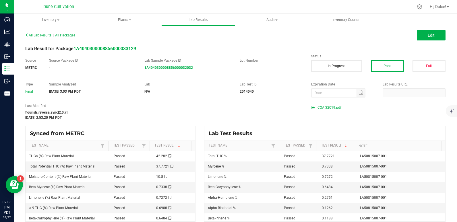
click at [327, 106] on span "COA 32019.pdf" at bounding box center [330, 107] width 24 height 9
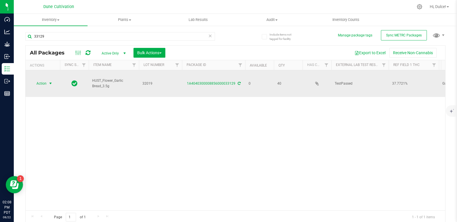
click at [51, 81] on span "select" at bounding box center [50, 83] width 5 height 5
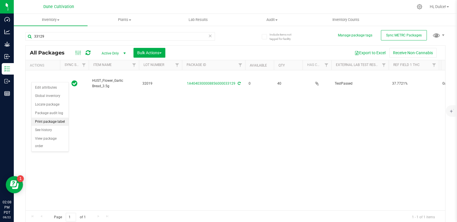
click at [50, 120] on li "Print package label" at bounding box center [50, 122] width 37 height 9
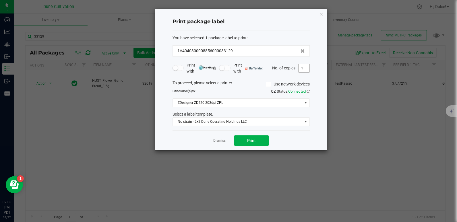
click at [306, 68] on input "1" at bounding box center [304, 68] width 11 height 8
type input "40"
click at [260, 144] on button "Print" at bounding box center [251, 141] width 34 height 10
click at [321, 17] on icon "button" at bounding box center [322, 13] width 4 height 7
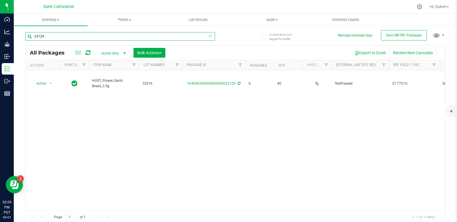
click at [199, 37] on input "33129" at bounding box center [120, 36] width 190 height 9
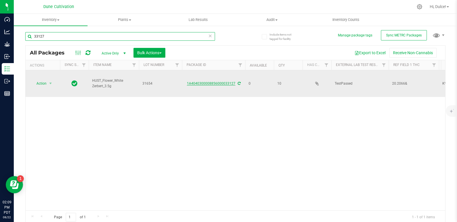
type input "33127"
click at [205, 82] on link "1A4040300008856000033127" at bounding box center [211, 84] width 49 height 4
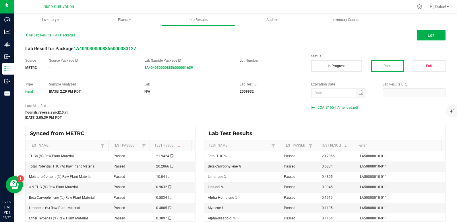
click at [330, 109] on span "COA_31654_Amended.pdf" at bounding box center [338, 107] width 41 height 9
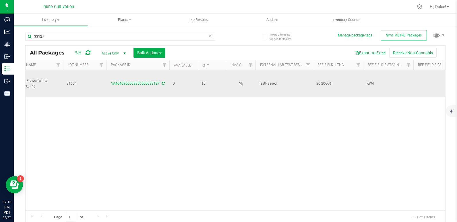
scroll to position [0, 77]
click at [331, 81] on span "20.2066&" at bounding box center [337, 83] width 43 height 5
click at [331, 79] on input "20.2066&" at bounding box center [336, 83] width 48 height 9
type input "20.2066"
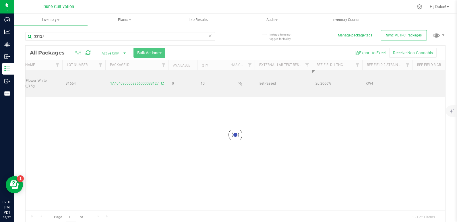
scroll to position [0, 0]
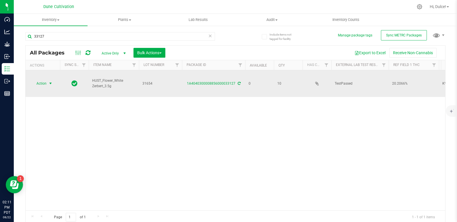
click at [46, 80] on span "Action" at bounding box center [39, 84] width 16 height 8
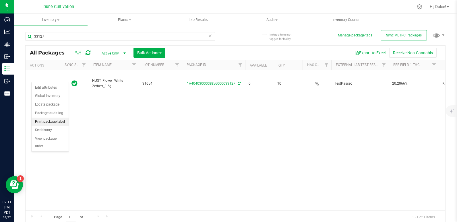
click at [56, 122] on li "Print package label" at bounding box center [50, 122] width 37 height 9
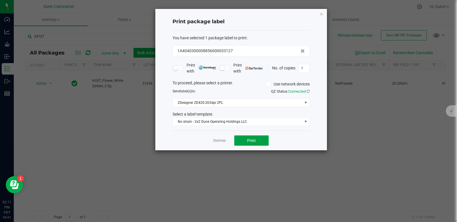
click at [266, 139] on button "Print" at bounding box center [251, 141] width 34 height 10
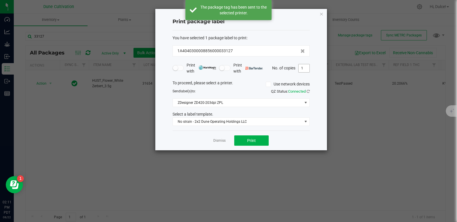
click at [304, 71] on input "1" at bounding box center [304, 68] width 11 height 8
click at [323, 13] on icon "button" at bounding box center [322, 13] width 4 height 7
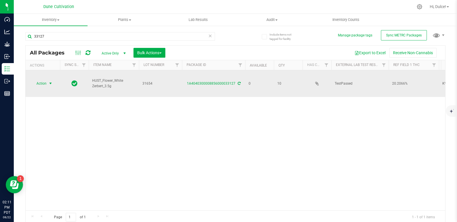
click at [45, 80] on span "Action" at bounding box center [39, 84] width 16 height 8
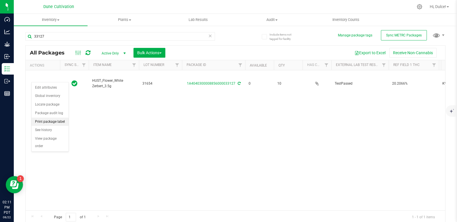
click at [52, 123] on li "Print package label" at bounding box center [50, 122] width 37 height 9
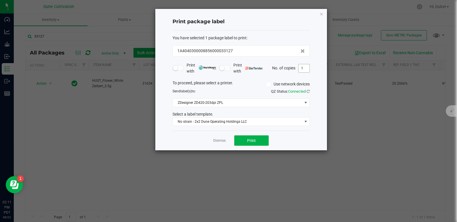
click at [305, 69] on input "1" at bounding box center [304, 68] width 11 height 8
type input "10"
click at [255, 138] on span "Print" at bounding box center [251, 140] width 9 height 5
click at [323, 13] on icon "button" at bounding box center [322, 13] width 4 height 7
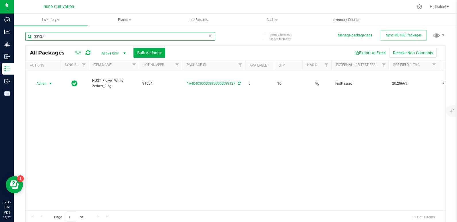
click at [162, 38] on input "33127" at bounding box center [120, 36] width 190 height 9
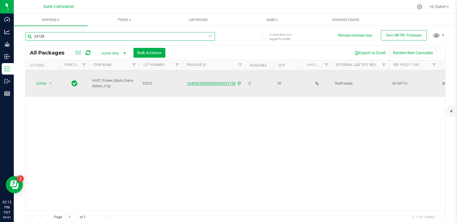
type input "33128"
click at [193, 82] on link "1A4040300008856000033128" at bounding box center [211, 84] width 49 height 4
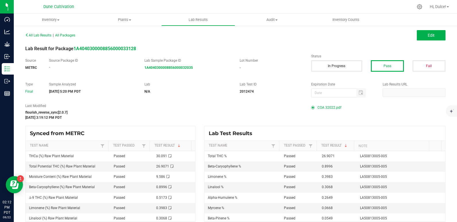
click at [313, 105] on div "COA 32022.pdf" at bounding box center [378, 107] width 134 height 9
click at [319, 106] on span "COA 32022.pdf" at bounding box center [330, 107] width 24 height 9
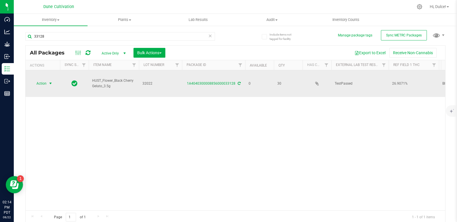
click at [38, 80] on span "Action" at bounding box center [39, 84] width 16 height 8
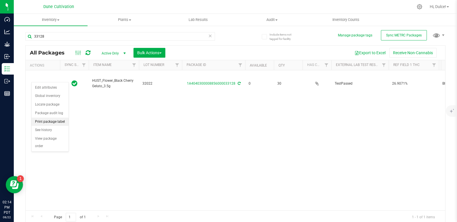
click at [48, 120] on li "Print package label" at bounding box center [50, 122] width 37 height 9
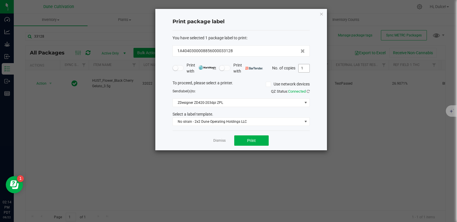
click at [306, 70] on input "1" at bounding box center [304, 68] width 11 height 8
type input "30"
click at [257, 138] on button "Print" at bounding box center [251, 141] width 34 height 10
click at [320, 12] on icon "button" at bounding box center [322, 13] width 4 height 7
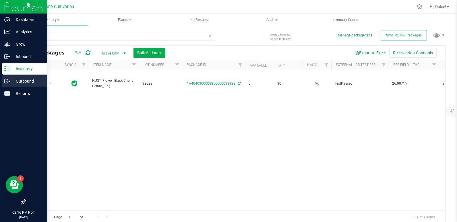
click at [5, 82] on icon at bounding box center [6, 81] width 3 height 4
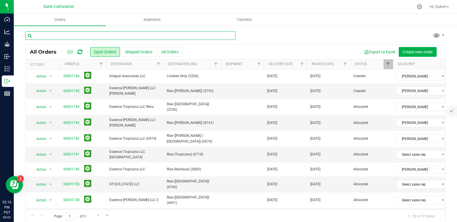
click at [72, 36] on input "text" at bounding box center [130, 35] width 210 height 9
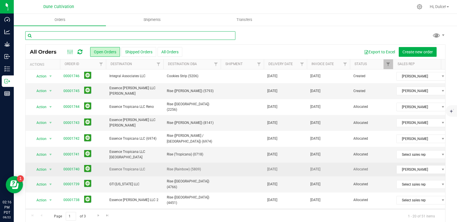
scroll to position [16, 0]
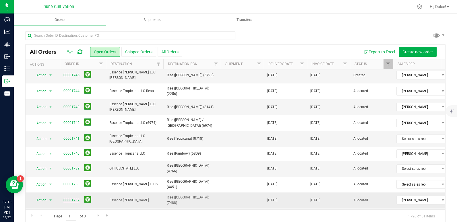
click at [71, 198] on link "00001737" at bounding box center [71, 200] width 16 height 5
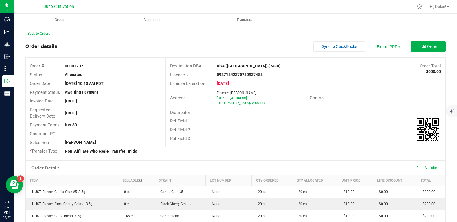
click at [417, 167] on span "Print All Labels" at bounding box center [428, 168] width 23 height 4
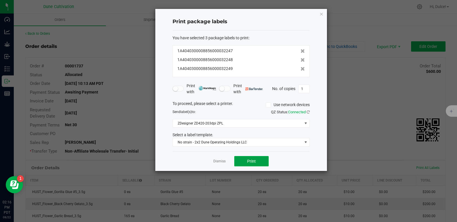
click at [264, 160] on button "Print" at bounding box center [251, 161] width 34 height 10
click at [323, 14] on icon "button" at bounding box center [322, 13] width 4 height 7
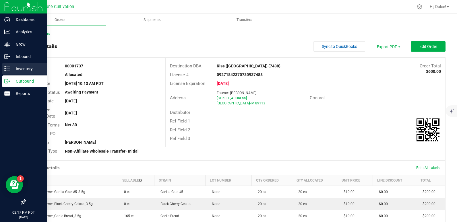
click at [11, 66] on p "Inventory" at bounding box center [27, 68] width 34 height 7
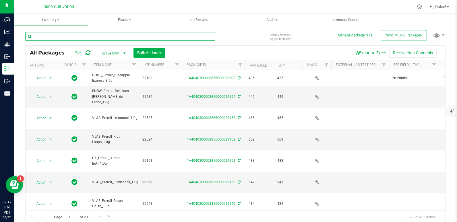
click at [73, 36] on input "text" at bounding box center [120, 36] width 190 height 9
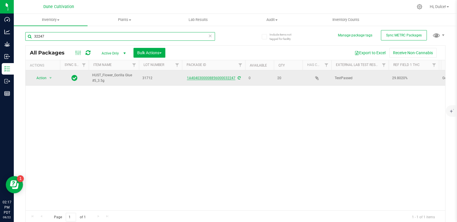
type input "32247"
click at [202, 78] on link "1A4040300008856000032247" at bounding box center [211, 78] width 49 height 4
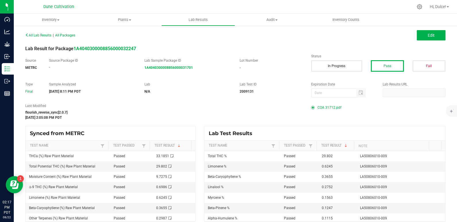
click at [325, 106] on span "COA 31712.pdf" at bounding box center [330, 107] width 24 height 9
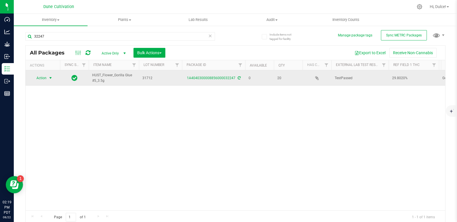
click at [45, 76] on span "Action" at bounding box center [39, 78] width 16 height 8
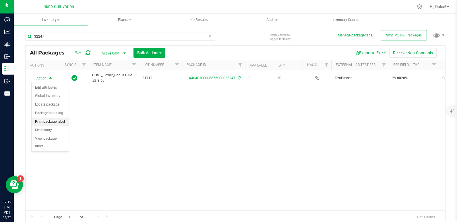
click at [58, 121] on li "Print package label" at bounding box center [50, 122] width 37 height 9
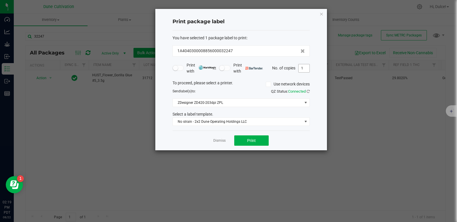
click at [304, 70] on input "1" at bounding box center [304, 68] width 11 height 8
type input "20"
click at [243, 141] on button "Print" at bounding box center [251, 141] width 34 height 10
click at [322, 14] on icon "button" at bounding box center [322, 13] width 4 height 7
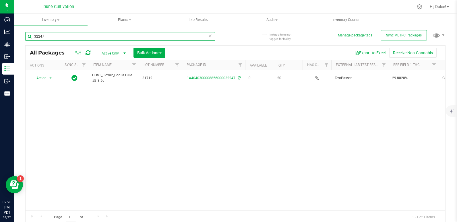
click at [182, 36] on input "32247" at bounding box center [120, 36] width 190 height 9
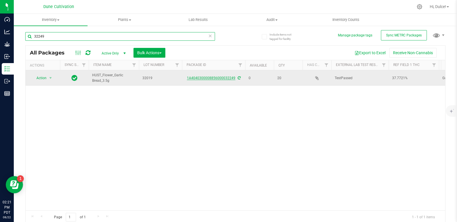
type input "32249"
click at [195, 79] on link "1A4040300008856000032249" at bounding box center [211, 78] width 49 height 4
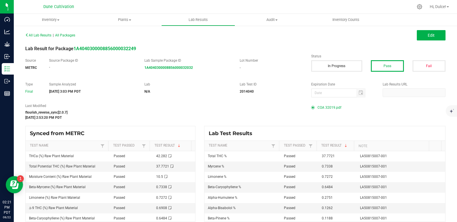
click at [322, 107] on span "COA 32019.pdf" at bounding box center [330, 107] width 24 height 9
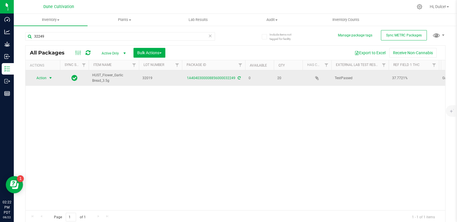
click at [52, 80] on span "select" at bounding box center [50, 78] width 5 height 5
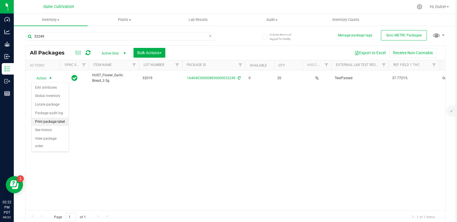
click at [53, 124] on li "Print package label" at bounding box center [50, 122] width 37 height 9
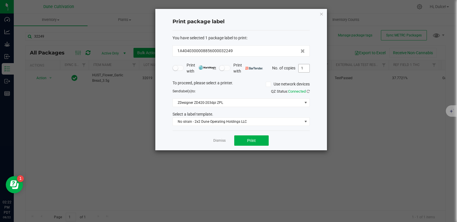
click at [302, 69] on input "1" at bounding box center [304, 68] width 11 height 8
type input "20"
click at [265, 141] on button "Print" at bounding box center [251, 141] width 34 height 10
click at [323, 15] on icon "button" at bounding box center [322, 13] width 4 height 7
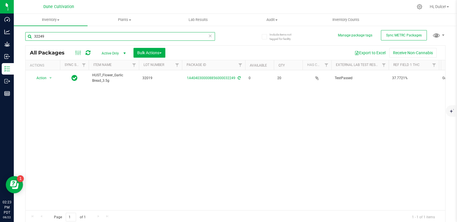
click at [88, 34] on input "32249" at bounding box center [120, 36] width 190 height 9
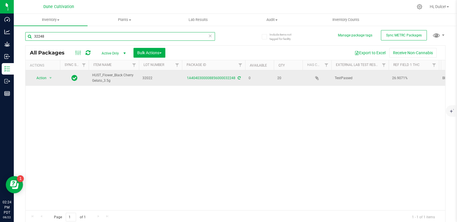
type input "32248"
click at [203, 80] on div "1A4040300008856000032248" at bounding box center [213, 78] width 65 height 5
click at [205, 78] on link "1A4040300008856000032248" at bounding box center [211, 78] width 49 height 4
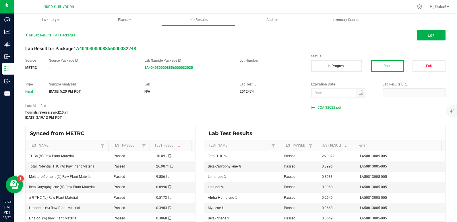
click at [330, 107] on span "COA 32022.pdf" at bounding box center [330, 107] width 24 height 9
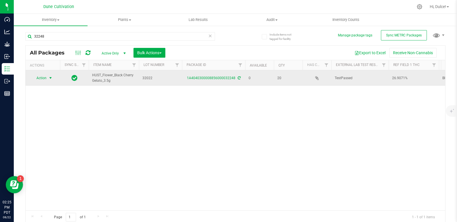
click at [42, 76] on span "Action" at bounding box center [39, 78] width 16 height 8
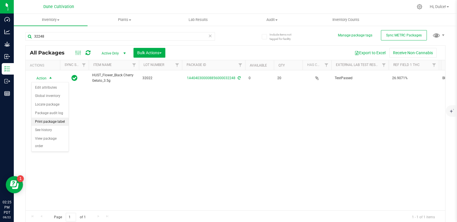
click at [49, 121] on li "Print package label" at bounding box center [50, 122] width 37 height 9
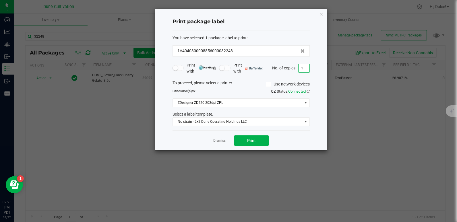
click at [305, 68] on input "1" at bounding box center [304, 68] width 11 height 8
type input "20"
click at [244, 142] on button "Print" at bounding box center [251, 141] width 34 height 10
click at [321, 16] on icon "button" at bounding box center [322, 13] width 4 height 7
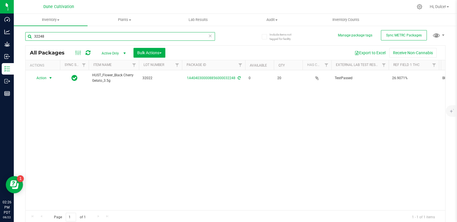
click at [108, 37] on input "32248" at bounding box center [120, 36] width 190 height 9
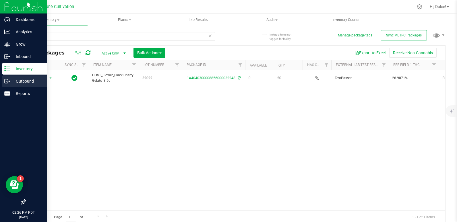
click at [9, 83] on icon at bounding box center [7, 81] width 6 height 6
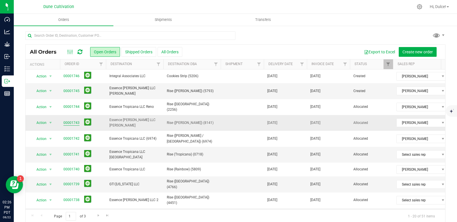
click at [74, 120] on link "00001743" at bounding box center [71, 122] width 16 height 5
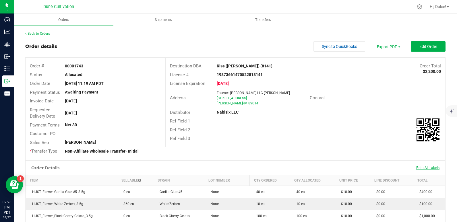
click at [421, 168] on span "Print All Labels" at bounding box center [428, 168] width 23 height 4
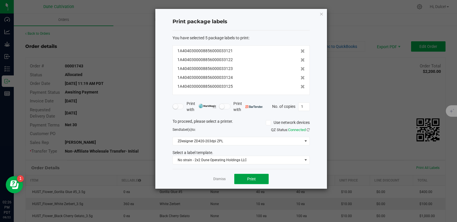
click at [263, 179] on button "Print" at bounding box center [251, 179] width 34 height 10
click at [322, 14] on icon "button" at bounding box center [322, 13] width 4 height 7
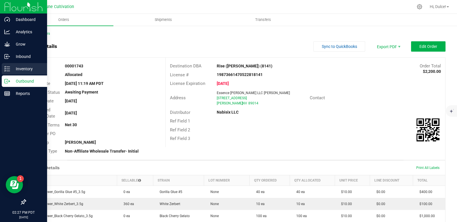
click at [14, 66] on p "Inventory" at bounding box center [27, 68] width 34 height 7
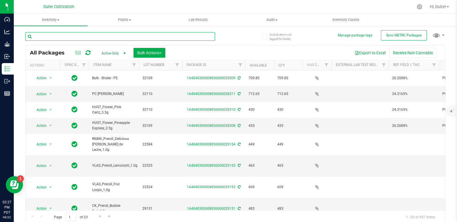
click at [87, 35] on input "text" at bounding box center [120, 36] width 190 height 9
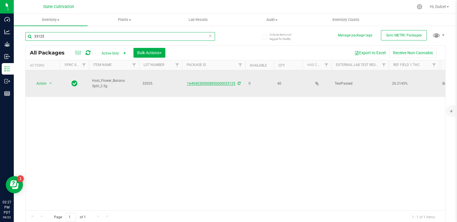
type input "33125"
click at [197, 82] on link "1A4040300008856000033125" at bounding box center [211, 84] width 49 height 4
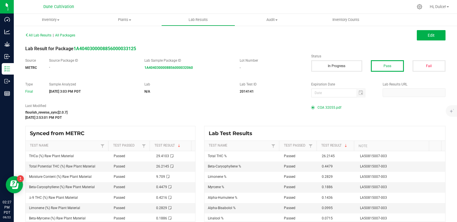
click at [318, 106] on span "COA 32055.pdf" at bounding box center [330, 107] width 24 height 9
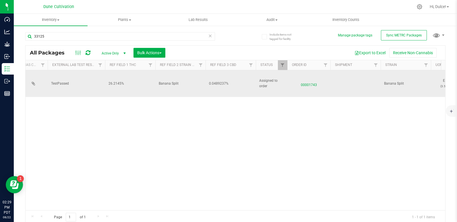
scroll to position [0, 286]
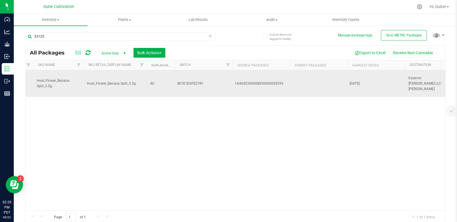
click at [204, 81] on div "BC50 [DATE] FR1" at bounding box center [205, 83] width 54 height 5
click at [201, 81] on div "BC50 [DATE] FR1" at bounding box center [205, 83] width 54 height 5
click at [216, 81] on div "BC50 [DATE] FR1" at bounding box center [205, 83] width 54 height 5
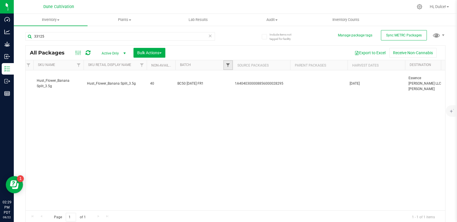
click at [229, 65] on span "Filter" at bounding box center [228, 65] width 5 height 5
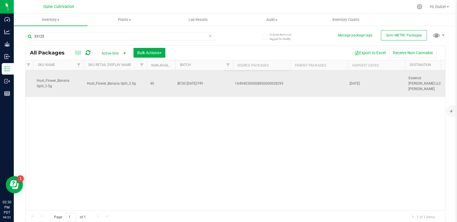
click at [192, 81] on div "BC50 [DATE] FR1" at bounding box center [205, 83] width 54 height 5
click at [201, 81] on div "BC50 [DATE] FR1" at bounding box center [205, 83] width 54 height 5
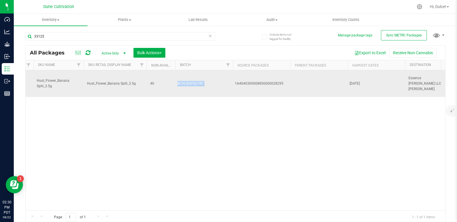
click at [201, 81] on div "BC50 [DATE] FR1" at bounding box center [205, 83] width 54 height 5
click at [155, 81] on span "40" at bounding box center [161, 83] width 22 height 5
click at [153, 81] on span "40" at bounding box center [161, 83] width 22 height 5
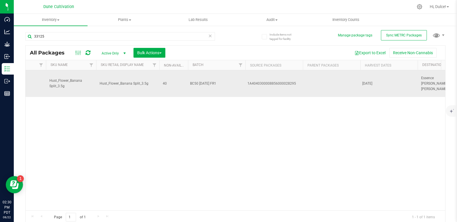
click at [207, 81] on div "BC50 [DATE] FR1" at bounding box center [217, 83] width 54 height 5
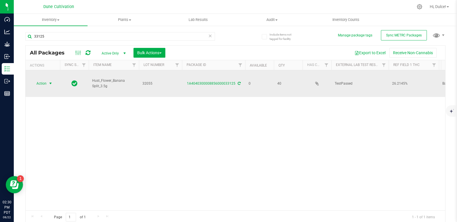
click at [48, 81] on span "select" at bounding box center [50, 83] width 5 height 5
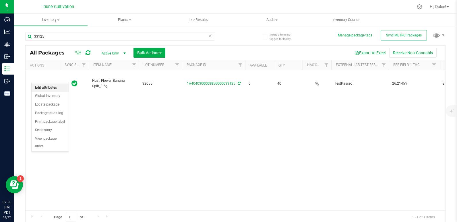
click at [51, 86] on li "Edit attributes" at bounding box center [50, 88] width 37 height 9
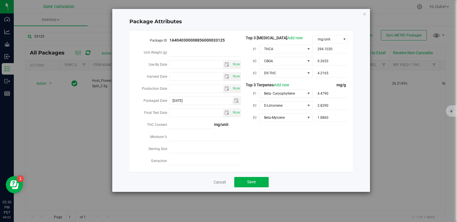
click at [367, 12] on div "Package Attributes Package ID 1A4040300008856000033125 Unit Weight (g) Use By D…" at bounding box center [241, 100] width 258 height 183
click at [367, 12] on icon "Close modal" at bounding box center [365, 13] width 4 height 7
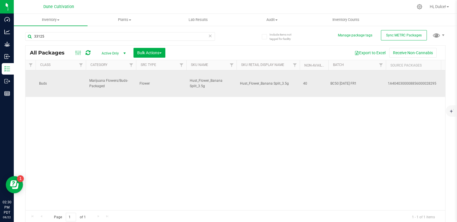
click at [350, 81] on div "BC50 [DATE] FR1" at bounding box center [358, 83] width 54 height 5
click at [358, 81] on div "BC50 [DATE] FR1" at bounding box center [358, 83] width 54 height 5
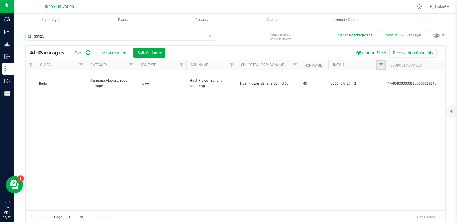
click at [383, 62] on link "Filter" at bounding box center [381, 65] width 9 height 10
click at [343, 86] on div "Action Action Edit attributes Global inventory Locate package Package audit log…" at bounding box center [236, 140] width 420 height 140
click at [376, 63] on th "Batch" at bounding box center [357, 65] width 57 height 10
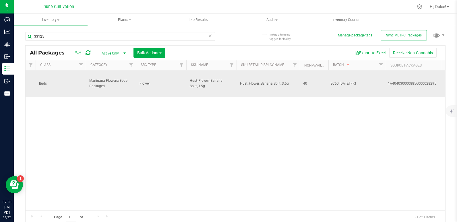
click at [350, 81] on div "BC50 [DATE] FR1" at bounding box center [358, 83] width 54 height 5
click at [353, 81] on div "BC50 [DATE] FR1" at bounding box center [358, 83] width 54 height 5
drag, startPoint x: 353, startPoint y: 79, endPoint x: 337, endPoint y: 78, distance: 16.7
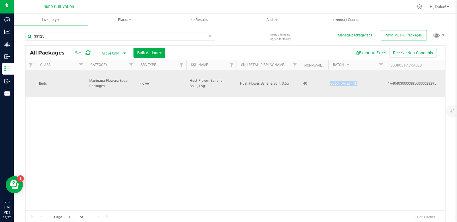
click at [337, 81] on div "BC50 [DATE] FR1" at bounding box center [358, 83] width 54 height 5
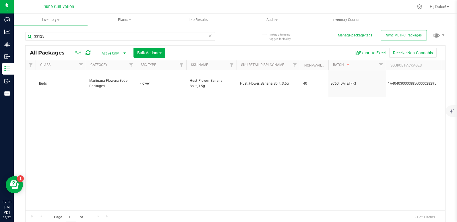
drag, startPoint x: 337, startPoint y: 78, endPoint x: 316, endPoint y: 124, distance: 51.0
click at [316, 124] on div "Action Action Edit attributes Global inventory Locate package Package audit log…" at bounding box center [236, 140] width 420 height 140
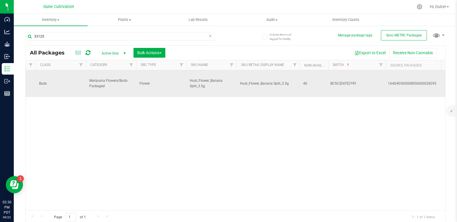
click at [359, 81] on div "BC50 [DATE] FR1" at bounding box center [358, 83] width 54 height 5
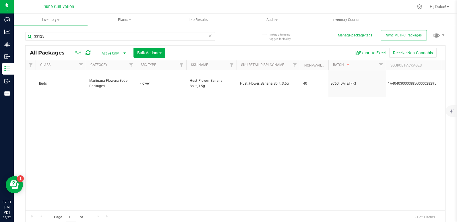
drag, startPoint x: 359, startPoint y: 77, endPoint x: 363, endPoint y: 90, distance: 13.1
click at [363, 90] on div "Action Action Edit attributes Global inventory Locate package Package audit log…" at bounding box center [236, 140] width 420 height 140
click at [350, 65] on span at bounding box center [348, 65] width 5 height 5
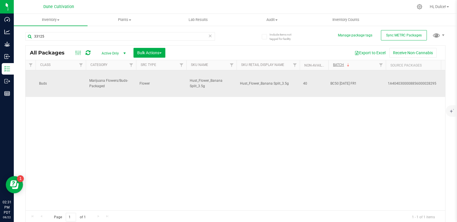
click at [356, 81] on div "BC50 [DATE] FR1" at bounding box center [358, 83] width 54 height 5
click at [353, 81] on div "BC50 [DATE] FR1" at bounding box center [358, 83] width 54 height 5
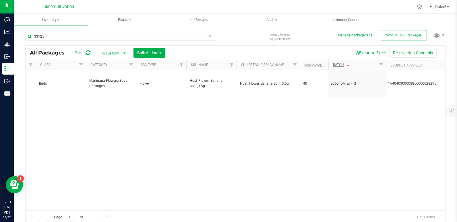
drag, startPoint x: 353, startPoint y: 77, endPoint x: 328, endPoint y: 117, distance: 47.0
click at [328, 117] on div "Action Action Edit attributes Global inventory Locate package Package audit log…" at bounding box center [236, 140] width 420 height 140
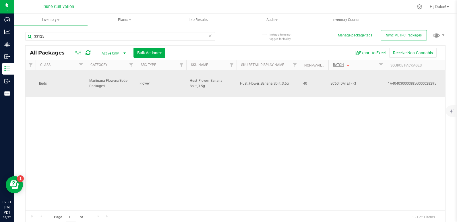
click at [150, 81] on span "Flower" at bounding box center [161, 83] width 43 height 5
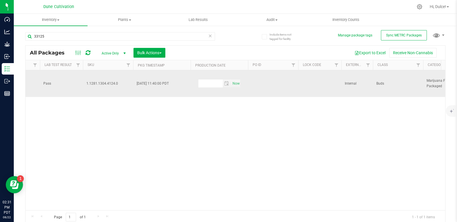
scroll to position [0, 855]
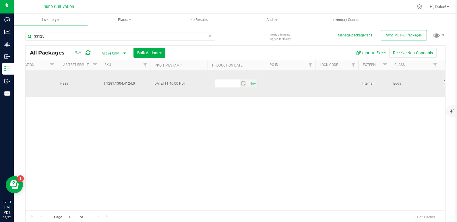
click at [108, 81] on span "1.1281.1304.4124.0" at bounding box center [124, 83] width 43 height 5
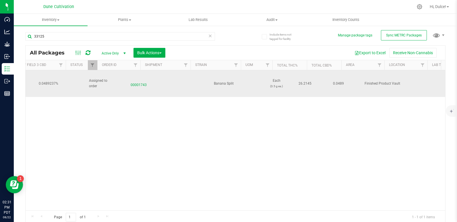
scroll to position [0, 454]
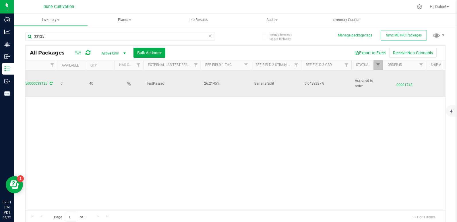
click at [272, 81] on span "Banana Split" at bounding box center [275, 83] width 43 height 5
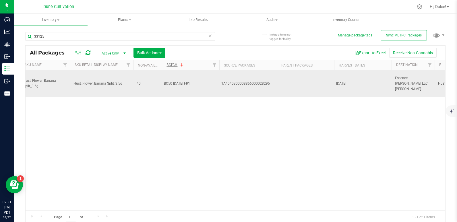
click at [186, 81] on div "BC50 [DATE] FR1" at bounding box center [191, 83] width 54 height 5
click at [193, 81] on div "BC50 [DATE] FR1" at bounding box center [191, 83] width 54 height 5
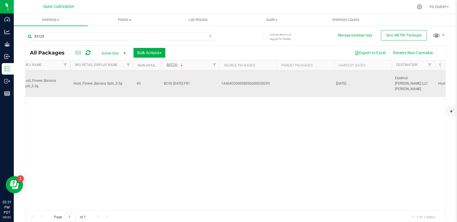
click at [193, 81] on div "BC50 [DATE] FR1" at bounding box center [191, 83] width 54 height 5
drag, startPoint x: 193, startPoint y: 78, endPoint x: 203, endPoint y: 86, distance: 12.9
click at [203, 86] on td "BC50 [DATE] FR1" at bounding box center [190, 83] width 57 height 27
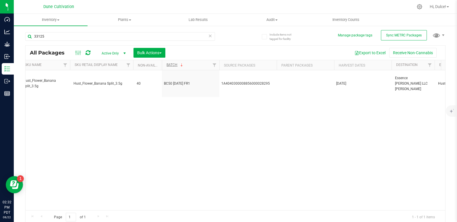
click at [126, 88] on div "Action Action Edit attributes Global inventory Locate package Package audit log…" at bounding box center [236, 140] width 420 height 140
click at [79, 50] on icon at bounding box center [78, 52] width 6 height 7
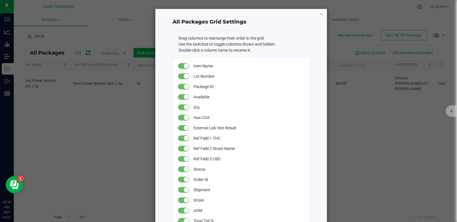
click at [115, 116] on ngb-modal-window "All Packages Grid Settings Drag columns to rearrange their order in the grid. U…" at bounding box center [231, 111] width 462 height 222
click at [320, 16] on icon "button" at bounding box center [322, 13] width 4 height 7
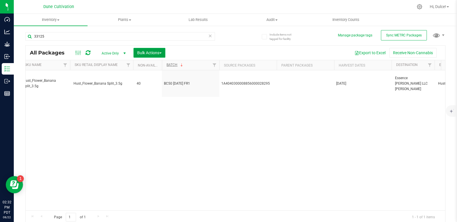
click at [159, 52] on span "Bulk Actions" at bounding box center [149, 53] width 24 height 5
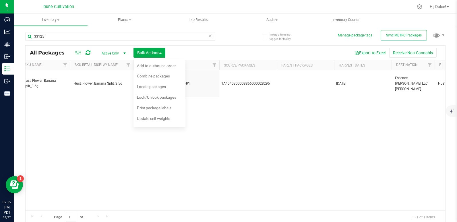
click at [265, 111] on div "Action Action Edit attributes Global inventory Locate package Package audit log…" at bounding box center [236, 140] width 420 height 140
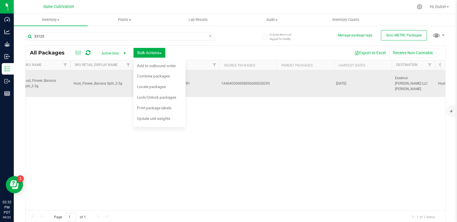
click at [263, 81] on div "1A4040300008856000028295" at bounding box center [248, 83] width 54 height 5
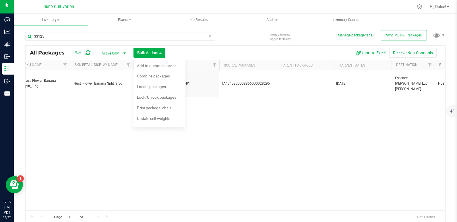
drag, startPoint x: 263, startPoint y: 78, endPoint x: 241, endPoint y: 120, distance: 47.8
click at [241, 120] on div "Action Action Edit attributes Global inventory Locate package Package audit log…" at bounding box center [236, 140] width 420 height 140
click at [164, 52] on button "Bulk Actions" at bounding box center [150, 53] width 32 height 10
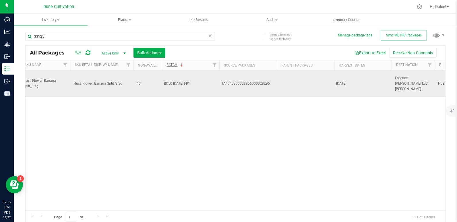
click at [193, 81] on div "BC50 [DATE] FR1" at bounding box center [191, 83] width 54 height 5
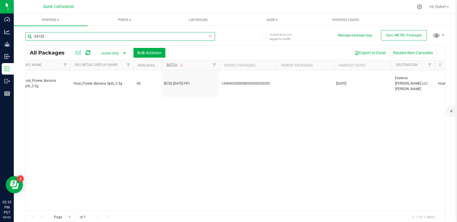
click at [99, 36] on input "33125" at bounding box center [120, 36] width 190 height 9
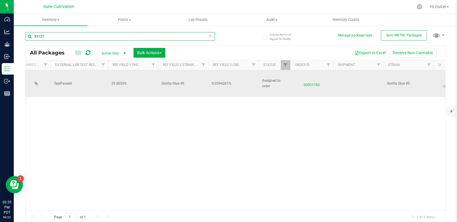
scroll to position [0, 185]
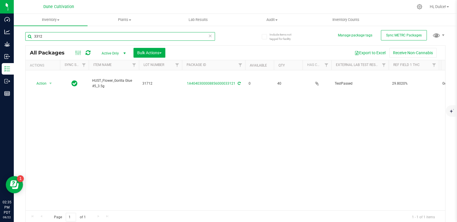
type input "33125"
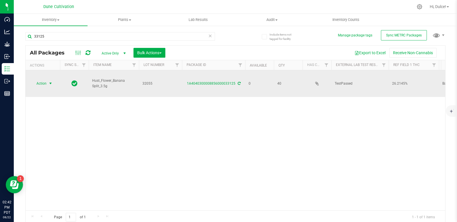
click at [39, 80] on span "Action" at bounding box center [39, 84] width 16 height 8
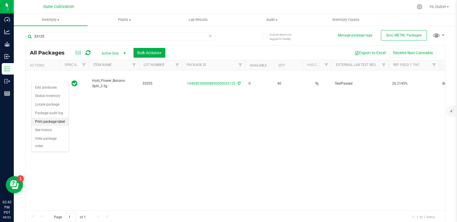
click at [51, 122] on li "Print package label" at bounding box center [50, 122] width 37 height 9
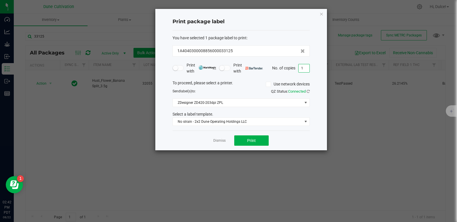
click at [307, 65] on input "1" at bounding box center [304, 68] width 11 height 8
type input "40"
click at [261, 137] on button "Print" at bounding box center [251, 141] width 34 height 10
click at [321, 12] on icon "button" at bounding box center [322, 13] width 4 height 7
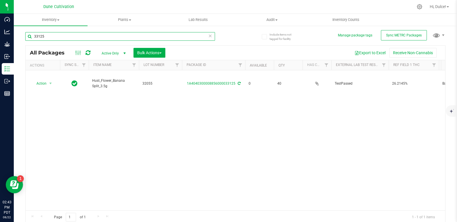
click at [67, 35] on input "33125" at bounding box center [120, 36] width 190 height 9
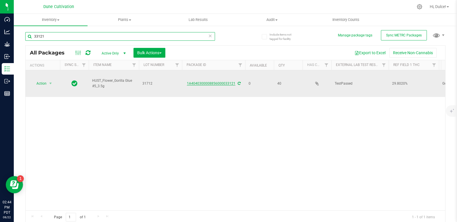
type input "33121"
click at [221, 82] on link "1A4040300008856000033121" at bounding box center [211, 84] width 49 height 4
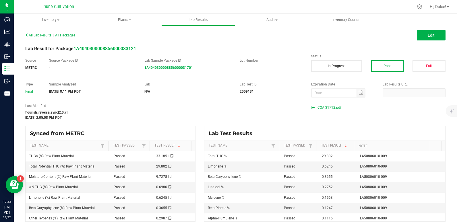
click at [328, 106] on span "COA 31712.pdf" at bounding box center [330, 107] width 24 height 9
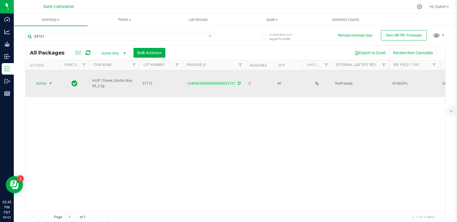
click at [48, 81] on span "select" at bounding box center [50, 83] width 5 height 5
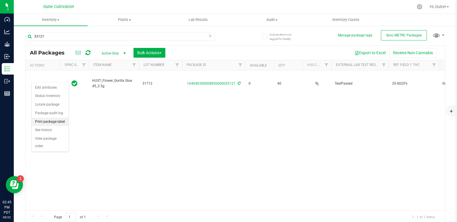
click at [54, 122] on li "Print package label" at bounding box center [50, 122] width 37 height 9
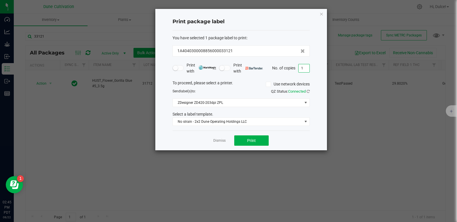
click at [303, 70] on input "1" at bounding box center [304, 68] width 11 height 8
type input "40"
click at [322, 14] on icon "button" at bounding box center [322, 13] width 4 height 7
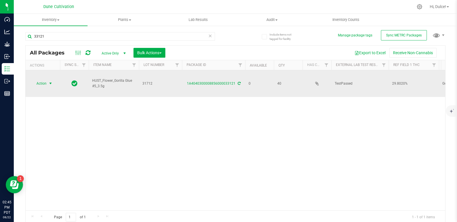
click at [45, 80] on span "Action" at bounding box center [39, 84] width 16 height 8
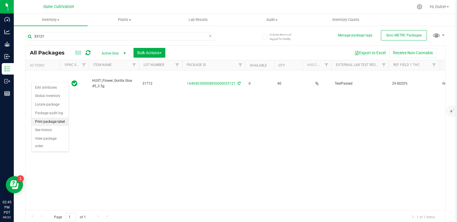
click at [51, 121] on li "Print package label" at bounding box center [50, 122] width 37 height 9
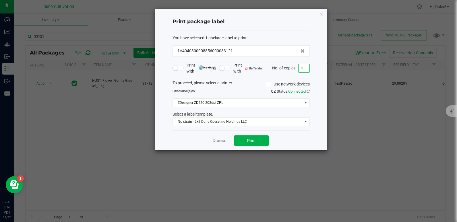
click at [304, 69] on input "1" at bounding box center [304, 68] width 11 height 8
type input "40"
click at [250, 144] on button "Print" at bounding box center [251, 141] width 34 height 10
click at [322, 12] on icon "button" at bounding box center [322, 13] width 4 height 7
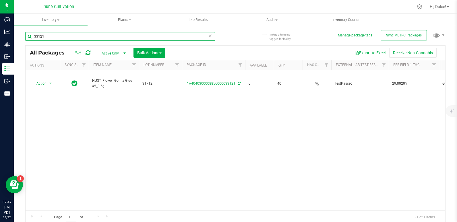
click at [65, 40] on input "33121" at bounding box center [120, 36] width 190 height 9
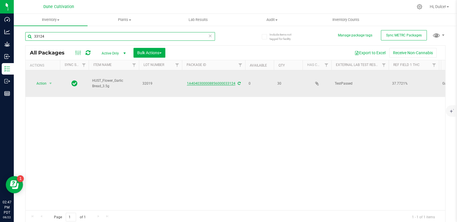
type input "33124"
click at [198, 82] on link "1A4040300008856000033124" at bounding box center [211, 84] width 49 height 4
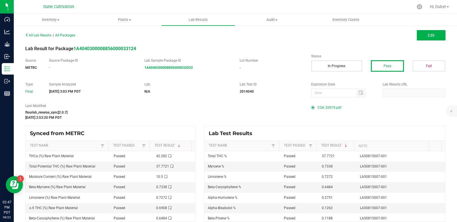
click at [319, 109] on span "COA 32019.pdf" at bounding box center [330, 107] width 24 height 9
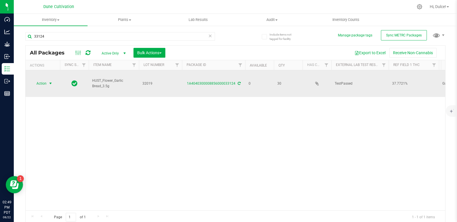
click at [46, 80] on span "Action" at bounding box center [39, 84] width 16 height 8
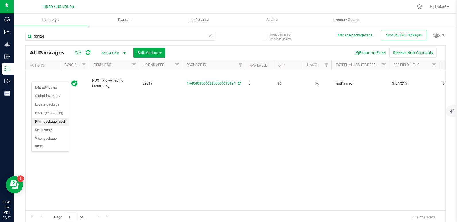
click at [57, 120] on li "Print package label" at bounding box center [50, 122] width 37 height 9
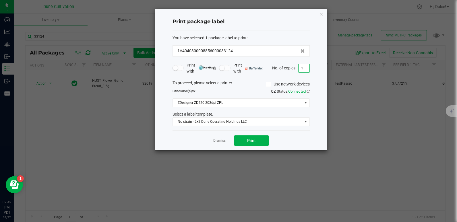
click at [302, 70] on input "1" at bounding box center [304, 68] width 11 height 8
type input "30"
click at [263, 138] on button "Print" at bounding box center [251, 141] width 34 height 10
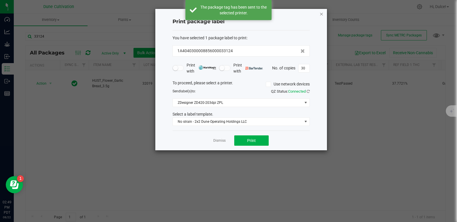
click at [322, 14] on icon "button" at bounding box center [322, 13] width 4 height 7
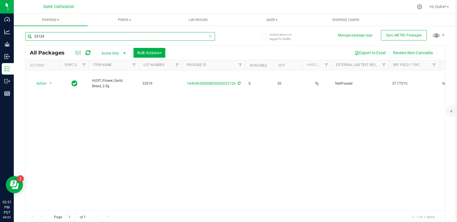
click at [197, 37] on input "33124" at bounding box center [120, 36] width 190 height 9
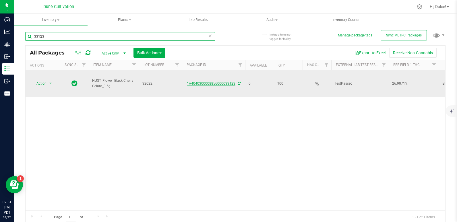
type input "33123"
click at [199, 82] on link "1A4040300008856000033123" at bounding box center [211, 84] width 49 height 4
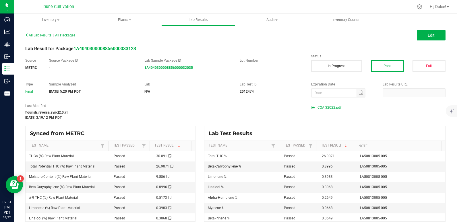
drag, startPoint x: 327, startPoint y: 109, endPoint x: 323, endPoint y: 106, distance: 4.7
click at [323, 106] on span "COA 32022.pdf" at bounding box center [330, 107] width 24 height 9
click at [313, 108] on span at bounding box center [314, 107] width 6 height 3
click at [322, 108] on span "COA 32022.pdf" at bounding box center [330, 107] width 24 height 9
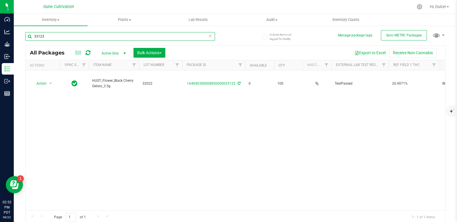
click at [89, 39] on input "33123" at bounding box center [120, 36] width 190 height 9
type input "3"
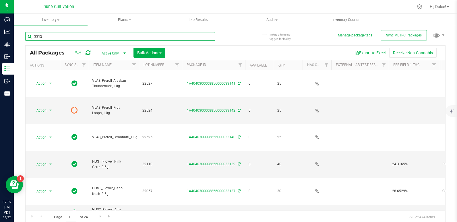
type input "33123"
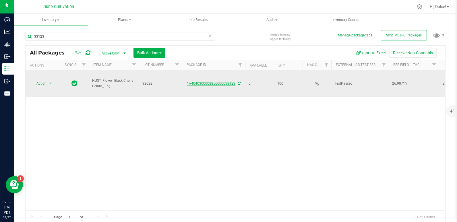
click at [191, 82] on link "1A4040300008856000033123" at bounding box center [211, 84] width 49 height 4
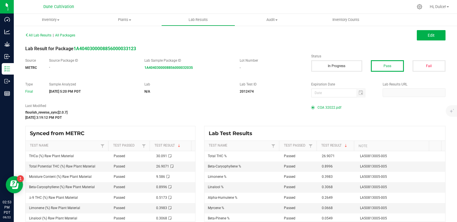
click at [335, 106] on span "COA 32022.pdf" at bounding box center [330, 107] width 24 height 9
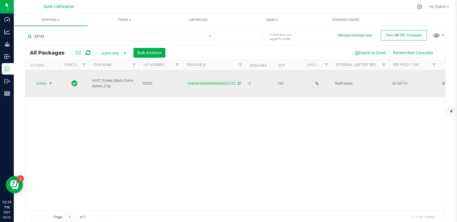
click at [52, 81] on span "select" at bounding box center [50, 83] width 5 height 5
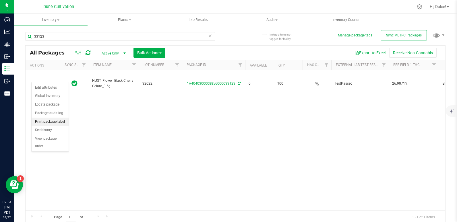
click at [51, 119] on li "Print package label" at bounding box center [50, 122] width 37 height 9
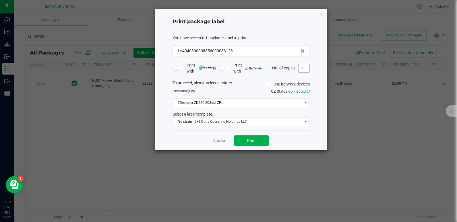
click at [302, 70] on input "1" at bounding box center [304, 68] width 11 height 8
type input "100"
click at [263, 142] on button "Print" at bounding box center [251, 141] width 34 height 10
click at [321, 15] on icon "button" at bounding box center [322, 13] width 4 height 7
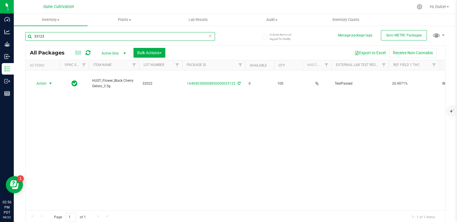
click at [164, 36] on input "33123" at bounding box center [120, 36] width 190 height 9
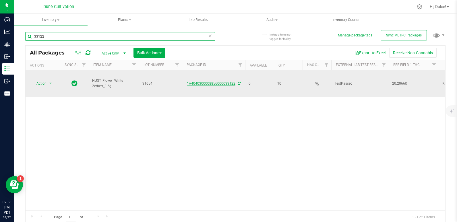
type input "33122"
click at [207, 82] on link "1A4040300008856000033122" at bounding box center [211, 84] width 49 height 4
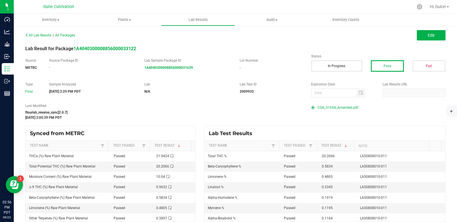
click at [337, 107] on span "COA_31654_Amended.pdf" at bounding box center [338, 107] width 41 height 9
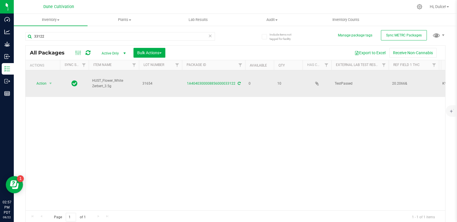
click at [160, 81] on span "31654" at bounding box center [160, 83] width 36 height 5
click at [406, 81] on span "20.2066&" at bounding box center [413, 83] width 43 height 5
type input "20.2066"
click at [35, 80] on span "Action" at bounding box center [39, 84] width 16 height 8
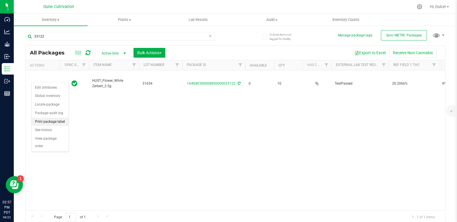
click at [48, 123] on li "Print package label" at bounding box center [50, 122] width 37 height 9
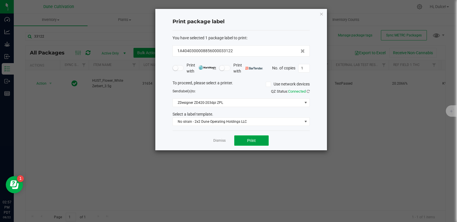
click at [243, 140] on button "Print" at bounding box center [251, 141] width 34 height 10
click at [322, 14] on icon "button" at bounding box center [322, 13] width 4 height 7
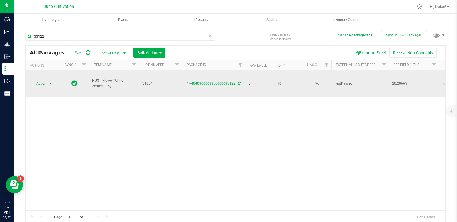
click at [49, 81] on span "select" at bounding box center [50, 83] width 5 height 5
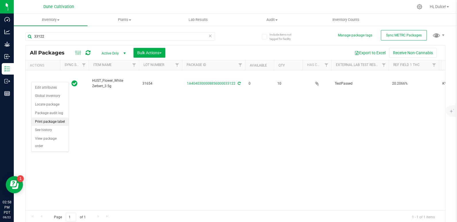
click at [51, 122] on li "Print package label" at bounding box center [50, 122] width 37 height 9
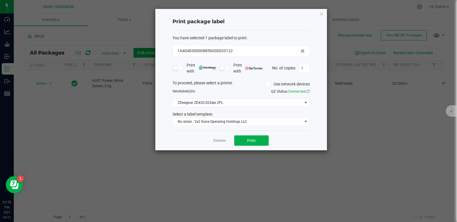
click at [99, 124] on ngb-modal-window "Print package label You have selected 1 package label to print : 1A404030000885…" at bounding box center [231, 111] width 462 height 222
click at [322, 14] on icon "button" at bounding box center [322, 13] width 4 height 7
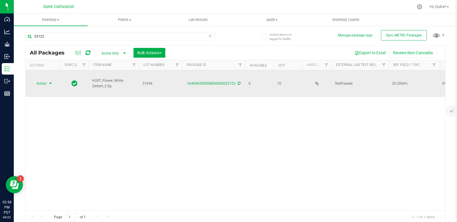
click at [49, 81] on span "select" at bounding box center [50, 83] width 5 height 5
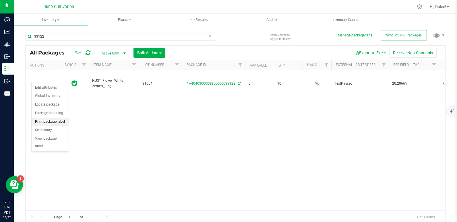
click at [56, 122] on li "Print package label" at bounding box center [50, 122] width 37 height 9
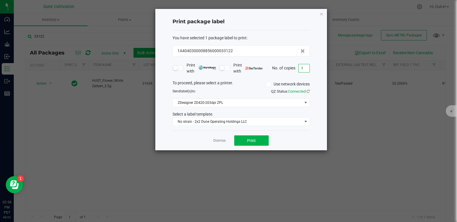
click at [301, 69] on input "1" at bounding box center [304, 68] width 11 height 8
type input "10"
click at [258, 140] on button "Print" at bounding box center [251, 141] width 34 height 10
click at [322, 16] on icon "button" at bounding box center [322, 13] width 4 height 7
